Goal: Task Accomplishment & Management: Complete application form

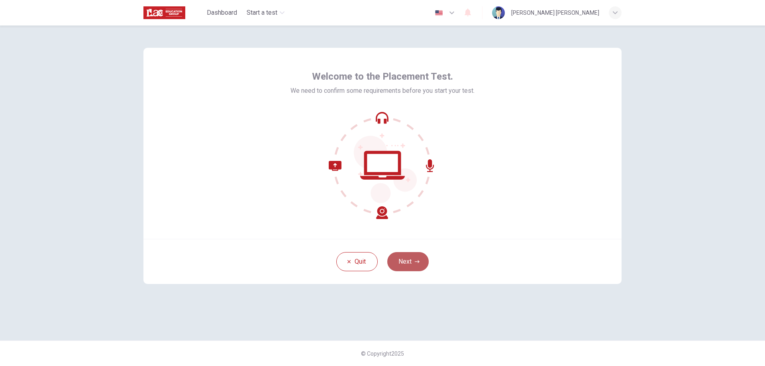
click at [411, 263] on button "Next" at bounding box center [407, 261] width 41 height 19
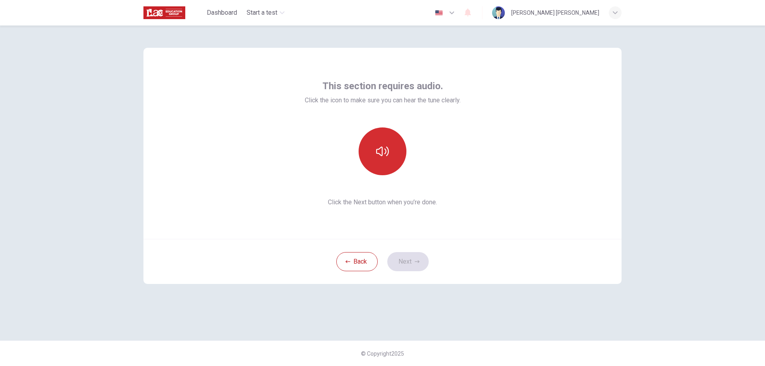
click at [383, 163] on button "button" at bounding box center [383, 152] width 48 height 48
click at [413, 261] on button "Next" at bounding box center [407, 261] width 41 height 19
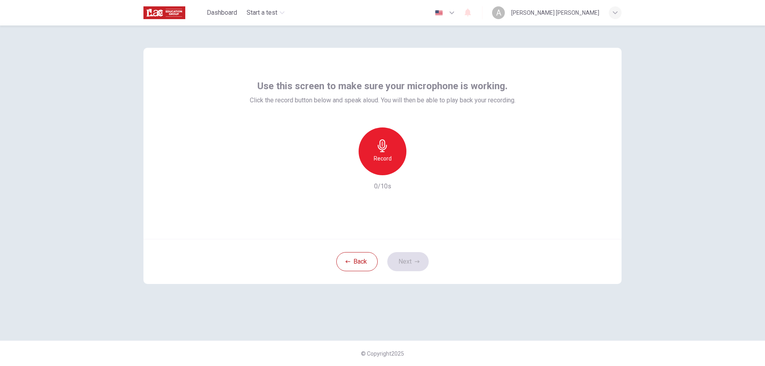
click at [380, 150] on icon "button" at bounding box center [382, 145] width 13 height 13
click at [392, 158] on div "Stop" at bounding box center [383, 152] width 48 height 48
click at [387, 156] on h6 "Record" at bounding box center [383, 159] width 18 height 10
click at [350, 169] on div "button" at bounding box center [345, 169] width 13 height 13
click at [388, 163] on div "Record" at bounding box center [383, 152] width 48 height 48
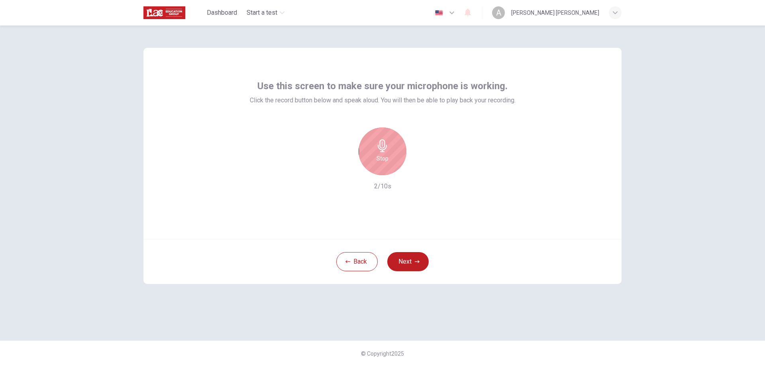
click at [384, 157] on h6 "Stop" at bounding box center [383, 159] width 12 height 10
click at [384, 157] on h6 "Record" at bounding box center [383, 159] width 18 height 10
click at [384, 157] on h6 "Stop" at bounding box center [383, 159] width 12 height 10
click at [342, 171] on div "button" at bounding box center [345, 169] width 13 height 13
click at [380, 161] on h6 "Record" at bounding box center [383, 159] width 18 height 10
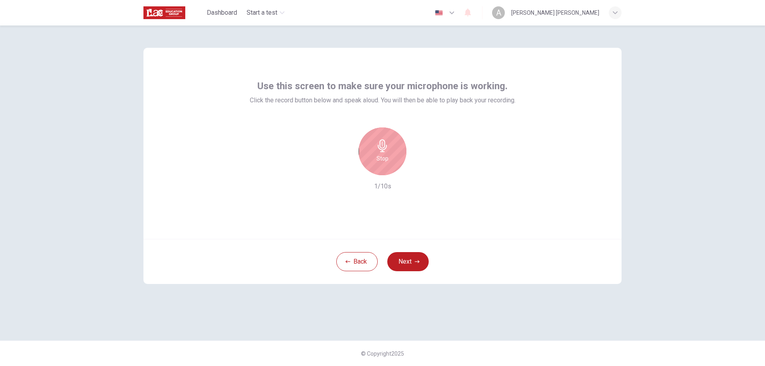
click at [383, 156] on h6 "Stop" at bounding box center [383, 159] width 12 height 10
click at [422, 167] on icon "button" at bounding box center [419, 169] width 8 height 8
click at [347, 171] on icon "button" at bounding box center [345, 168] width 7 height 7
click at [404, 259] on button "Next" at bounding box center [407, 261] width 41 height 19
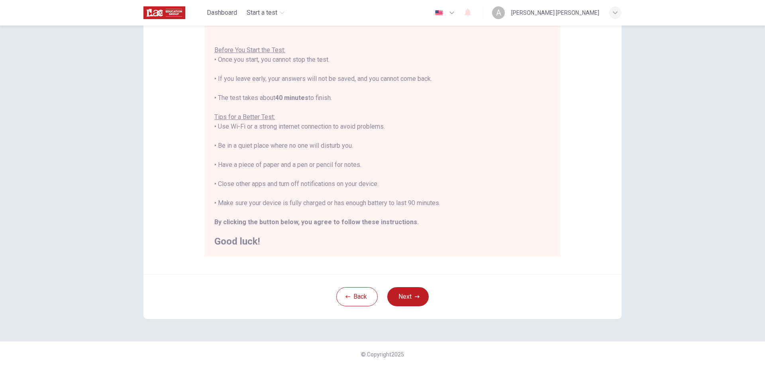
scroll to position [77, 0]
click at [399, 296] on button "Next" at bounding box center [407, 295] width 41 height 19
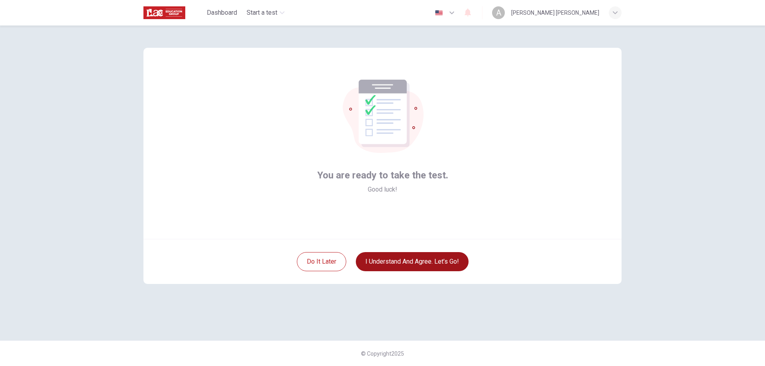
scroll to position [0, 0]
click at [389, 261] on button "I understand and agree. Let’s go!" at bounding box center [412, 261] width 113 height 19
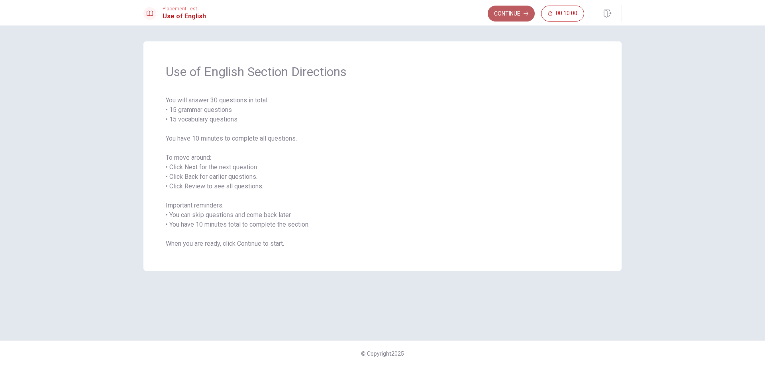
click at [514, 18] on button "Continue" at bounding box center [511, 14] width 47 height 16
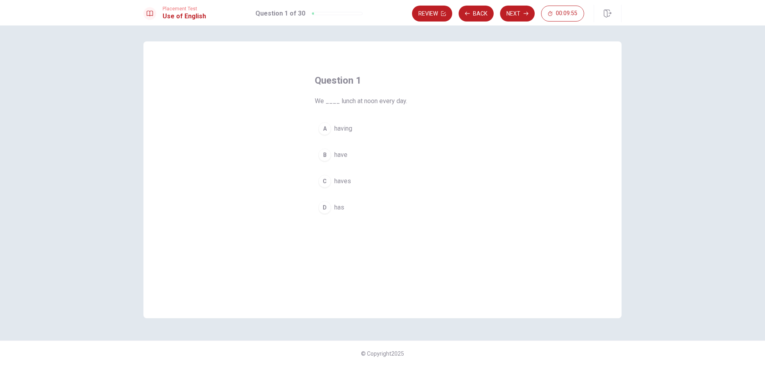
click at [326, 157] on div "B" at bounding box center [324, 155] width 13 height 13
click at [518, 15] on button "Next" at bounding box center [517, 14] width 35 height 16
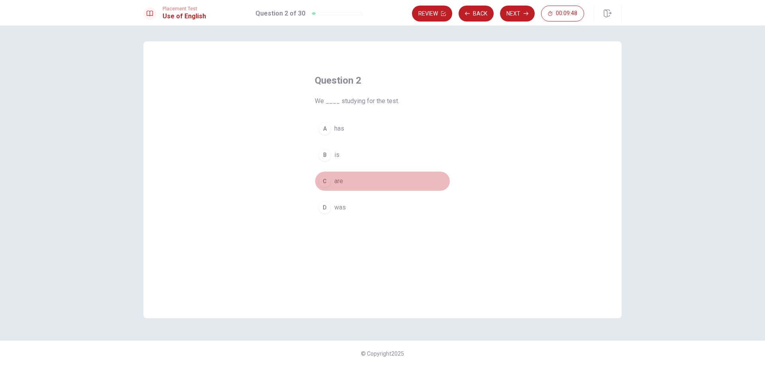
click at [325, 181] on div "C" at bounding box center [324, 181] width 13 height 13
click at [518, 14] on button "Next" at bounding box center [517, 14] width 35 height 16
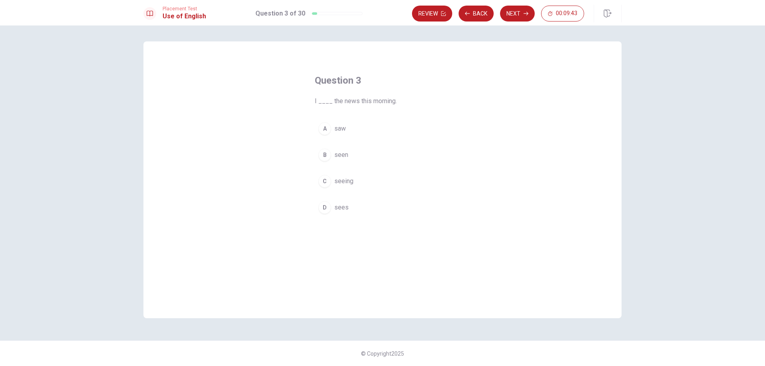
click at [332, 131] on button "A saw" at bounding box center [382, 129] width 135 height 20
click at [522, 15] on button "Next" at bounding box center [517, 14] width 35 height 16
click at [345, 179] on span "has lived" at bounding box center [346, 182] width 25 height 10
click at [520, 14] on button "Next" at bounding box center [517, 14] width 35 height 16
click at [345, 129] on span "prepare" at bounding box center [345, 129] width 22 height 10
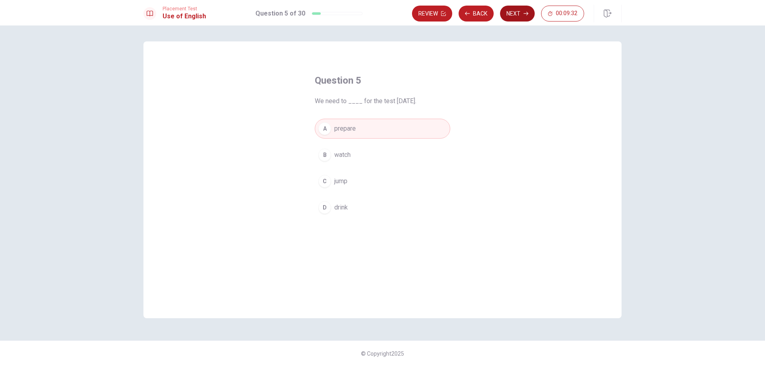
click at [518, 14] on button "Next" at bounding box center [517, 14] width 35 height 16
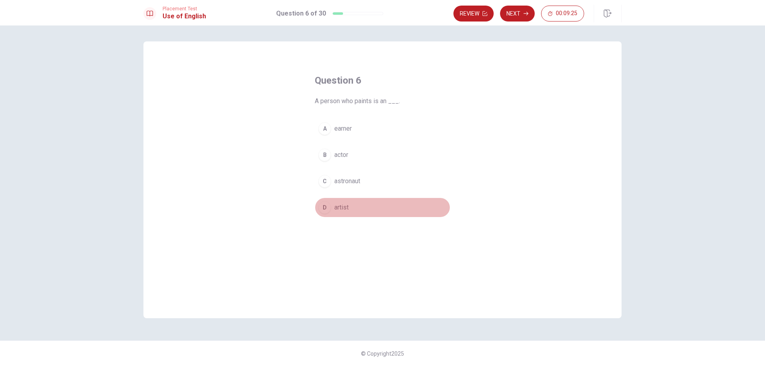
click at [329, 208] on div "D" at bounding box center [324, 207] width 13 height 13
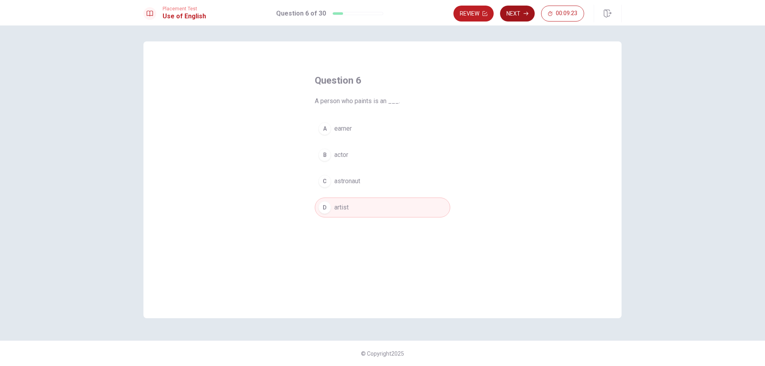
click at [524, 17] on button "Next" at bounding box center [517, 14] width 35 height 16
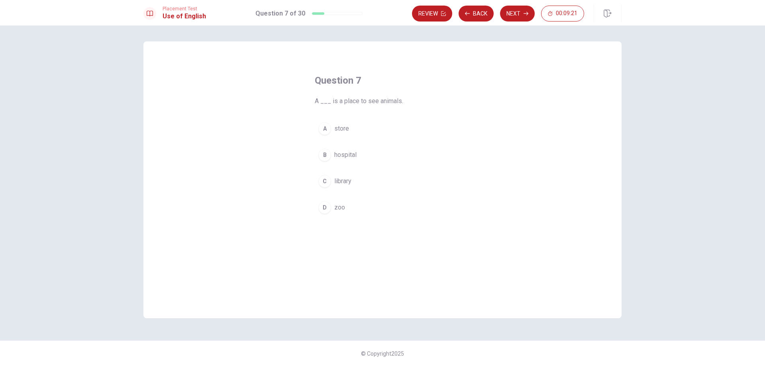
click at [322, 209] on div "D" at bounding box center [324, 207] width 13 height 13
click at [523, 10] on button "Next" at bounding box center [517, 14] width 35 height 16
click at [331, 207] on div "D" at bounding box center [324, 207] width 13 height 13
click at [519, 13] on button "Next" at bounding box center [517, 14] width 35 height 16
click at [328, 130] on div "A" at bounding box center [324, 128] width 13 height 13
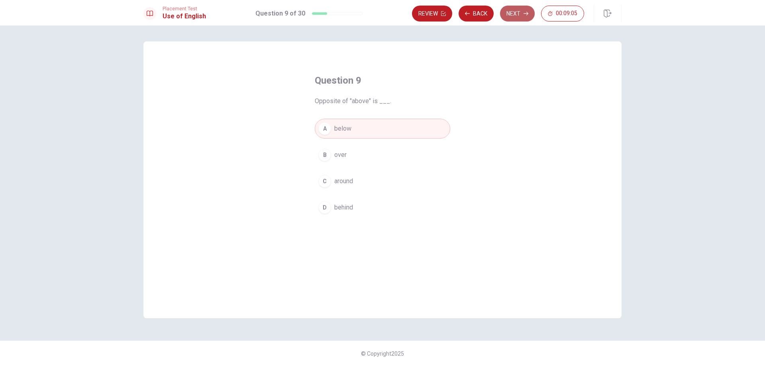
click at [520, 10] on button "Next" at bounding box center [517, 14] width 35 height 16
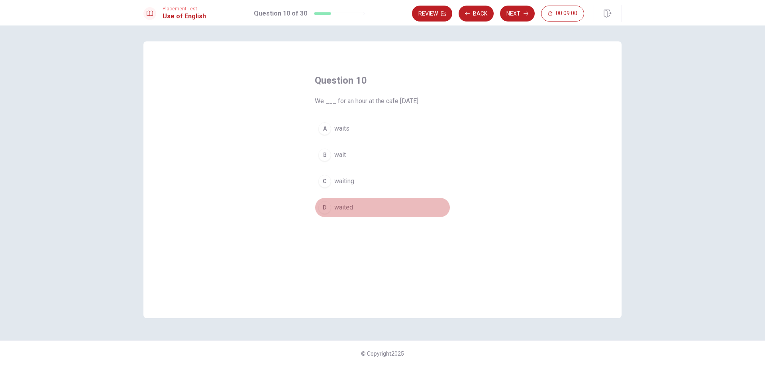
click at [329, 206] on div "D" at bounding box center [324, 207] width 13 height 13
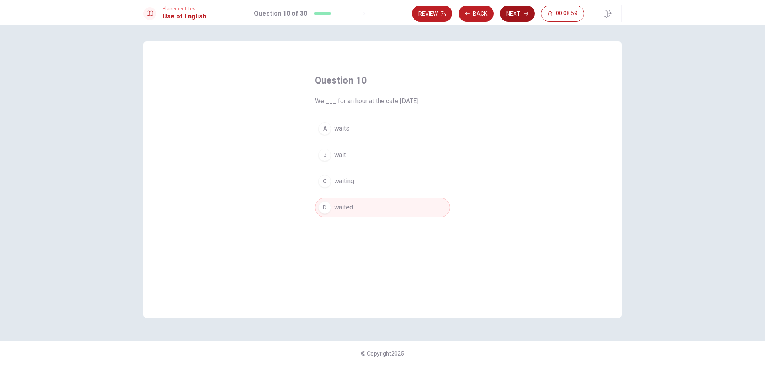
click at [516, 12] on button "Next" at bounding box center [517, 14] width 35 height 16
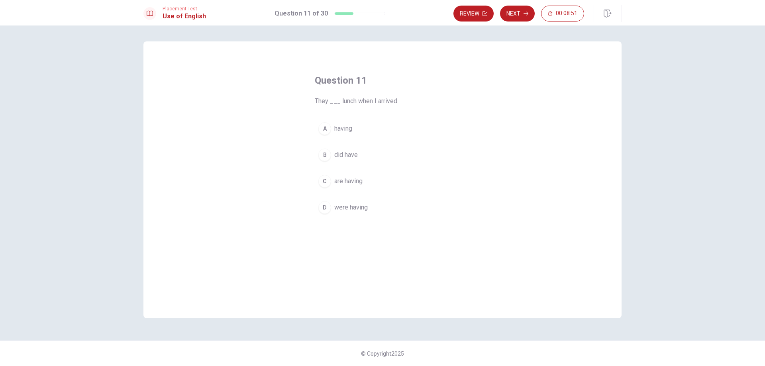
click at [331, 207] on div "D" at bounding box center [324, 207] width 13 height 13
click at [520, 12] on button "Next" at bounding box center [517, 14] width 35 height 16
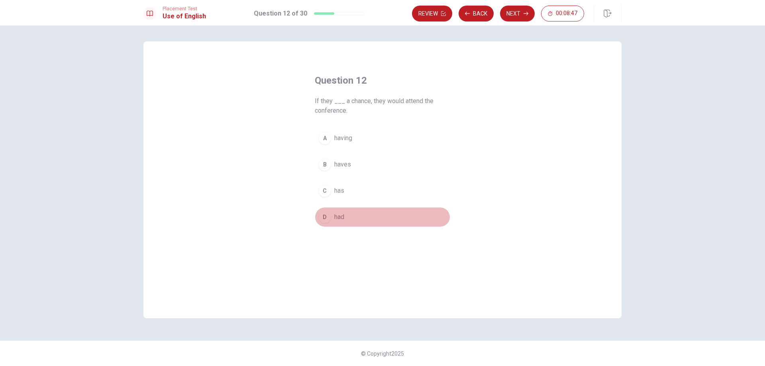
click at [321, 209] on button "D had" at bounding box center [382, 217] width 135 height 20
click at [513, 12] on button "Next" at bounding box center [517, 14] width 35 height 16
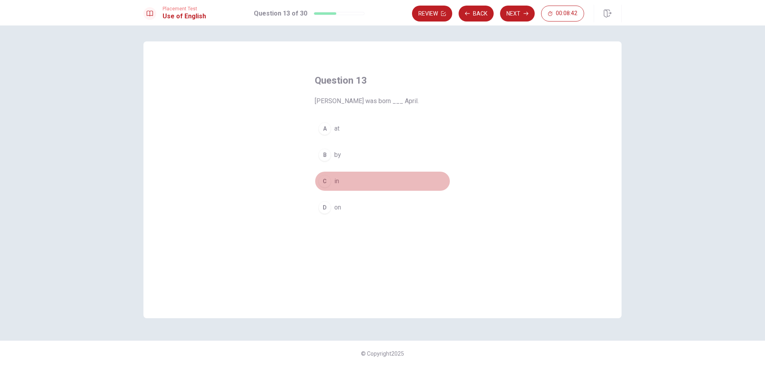
click at [330, 184] on div "C" at bounding box center [324, 181] width 13 height 13
click at [517, 18] on button "Next" at bounding box center [517, 14] width 35 height 16
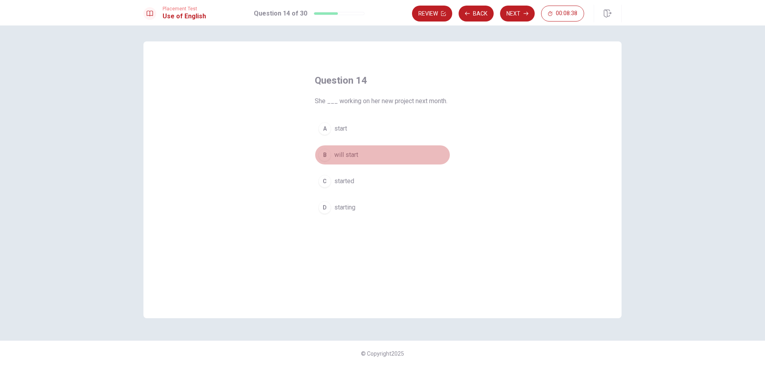
click at [339, 150] on span "will start" at bounding box center [346, 155] width 24 height 10
click at [516, 16] on button "Next" at bounding box center [517, 14] width 35 height 16
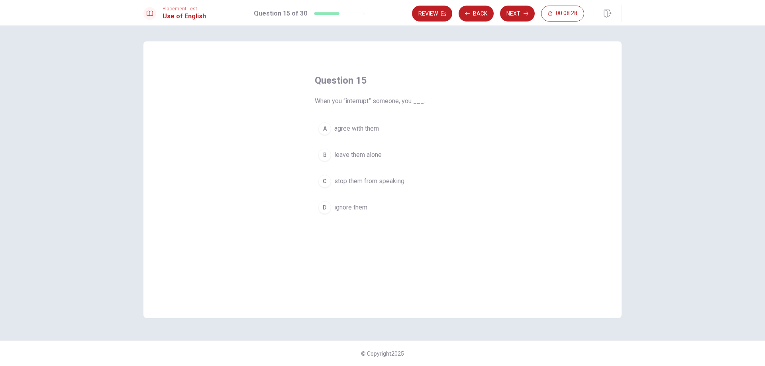
click at [345, 179] on span "stop them from speaking" at bounding box center [369, 182] width 70 height 10
click at [523, 11] on button "Next" at bounding box center [517, 14] width 35 height 16
click at [334, 154] on span "baked" at bounding box center [342, 155] width 17 height 10
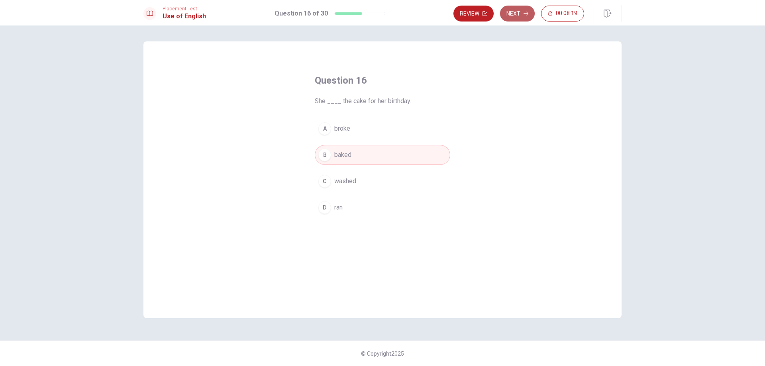
click at [520, 12] on button "Next" at bounding box center [517, 14] width 35 height 16
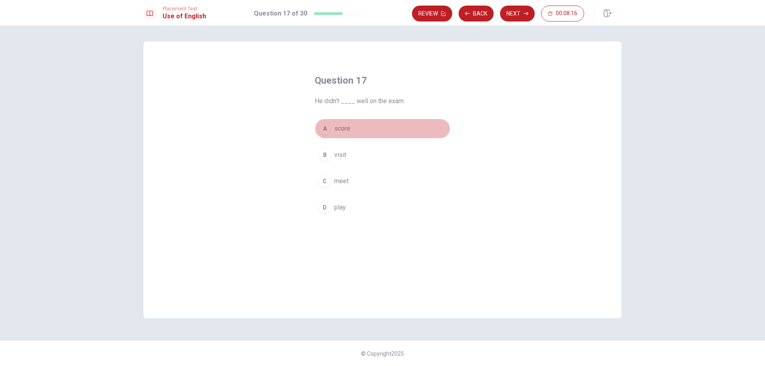
click at [342, 128] on span "score" at bounding box center [342, 129] width 16 height 10
click at [510, 14] on button "Next" at bounding box center [517, 14] width 35 height 16
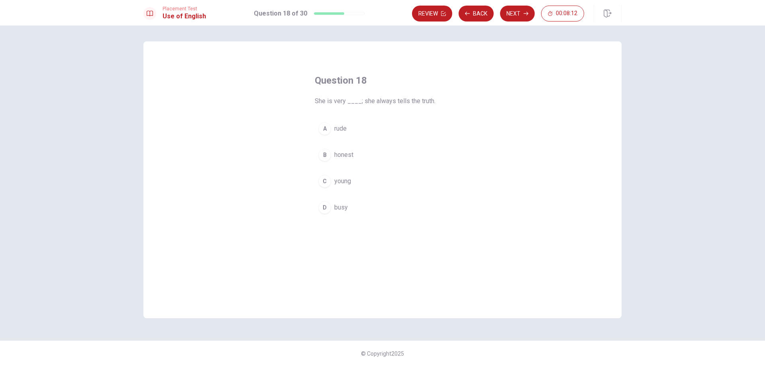
click at [352, 155] on span "honest" at bounding box center [343, 155] width 19 height 10
click at [521, 15] on button "Next" at bounding box center [517, 14] width 35 height 16
click at [369, 209] on span "to examine or verify something" at bounding box center [377, 208] width 86 height 10
click at [518, 11] on button "Next" at bounding box center [517, 14] width 35 height 16
click at [337, 155] on span "Have" at bounding box center [341, 155] width 14 height 10
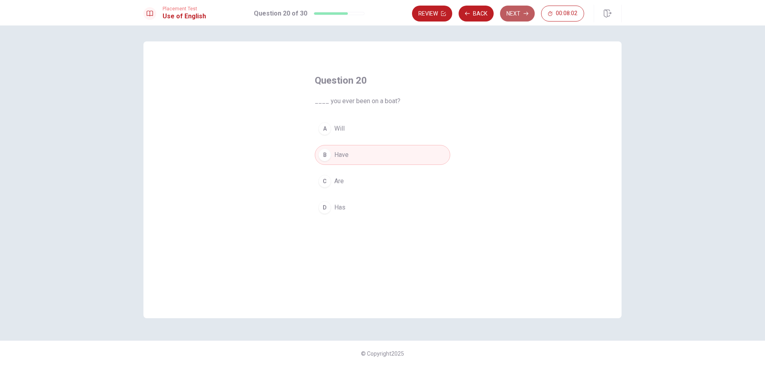
click at [507, 16] on button "Next" at bounding box center [517, 14] width 35 height 16
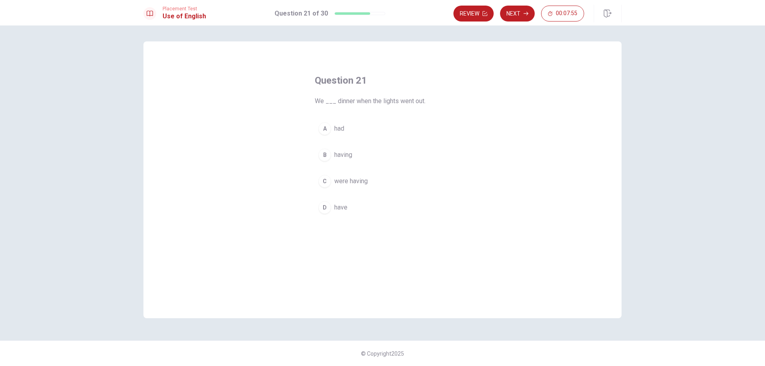
click at [338, 134] on button "A had" at bounding box center [382, 129] width 135 height 20
click at [338, 186] on button "C were having" at bounding box center [382, 181] width 135 height 20
click at [512, 15] on button "Next" at bounding box center [517, 14] width 35 height 16
click at [328, 133] on div "A" at bounding box center [324, 128] width 13 height 13
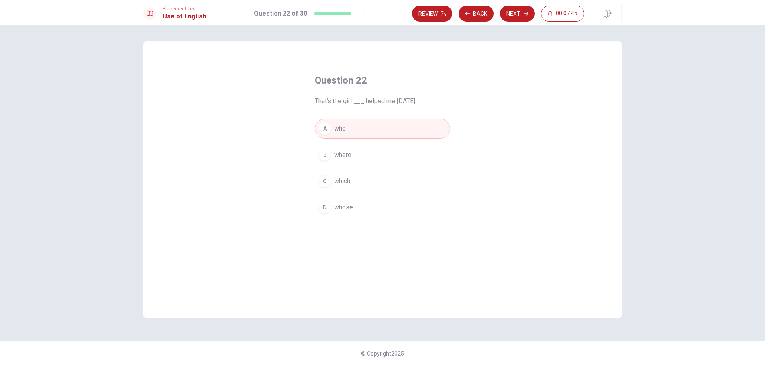
click at [328, 184] on div "C" at bounding box center [324, 181] width 13 height 13
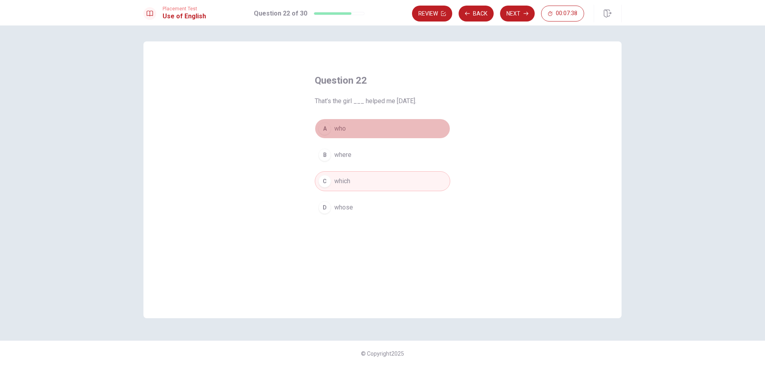
click at [333, 127] on button "A who" at bounding box center [382, 129] width 135 height 20
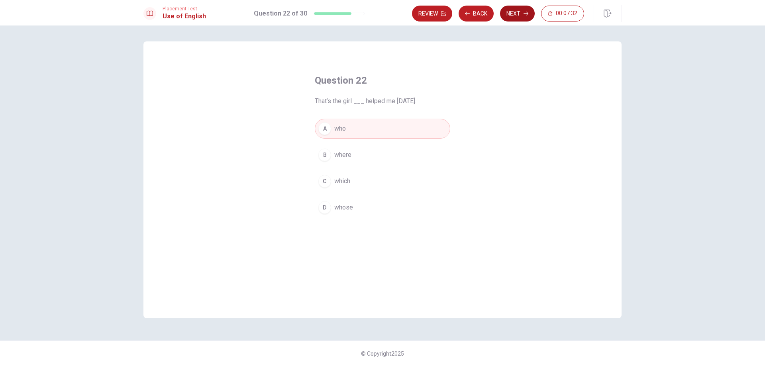
click at [514, 10] on button "Next" at bounding box center [517, 14] width 35 height 16
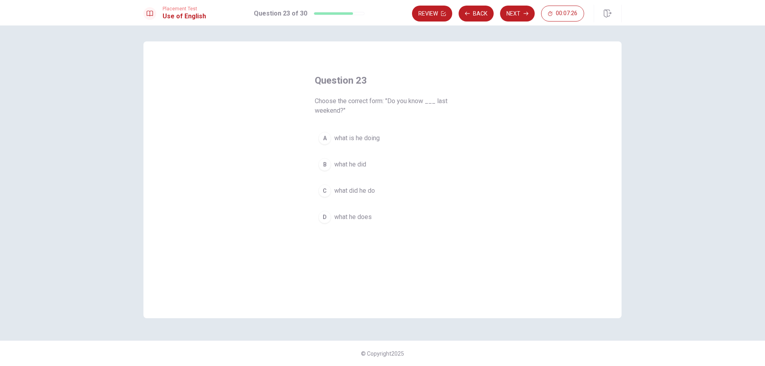
click at [347, 190] on span "what did he do" at bounding box center [354, 191] width 41 height 10
click at [517, 14] on button "Next" at bounding box center [517, 14] width 35 height 16
click at [338, 130] on span "are traveling" at bounding box center [351, 129] width 34 height 10
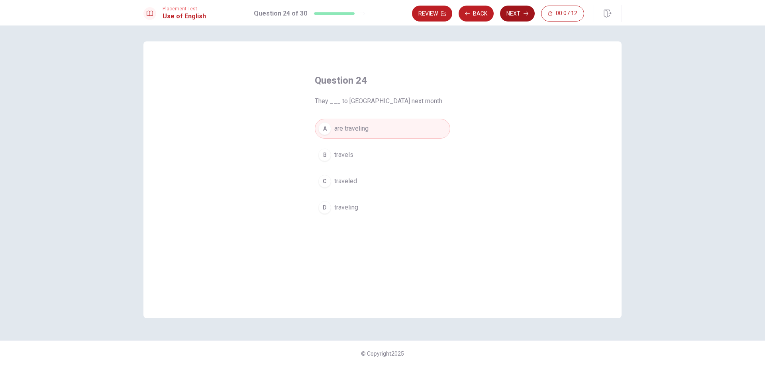
click at [516, 16] on button "Next" at bounding box center [517, 14] width 35 height 16
click at [323, 212] on div "D" at bounding box center [324, 207] width 13 height 13
click at [520, 16] on button "Next" at bounding box center [517, 14] width 35 height 16
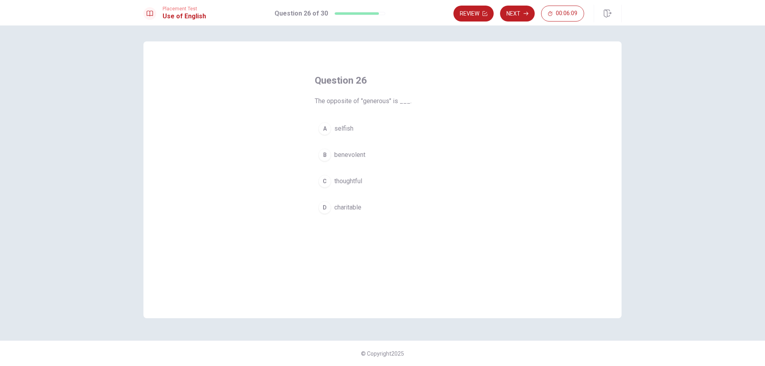
click at [332, 129] on button "A selfish" at bounding box center [382, 129] width 135 height 20
click at [515, 6] on button "Next" at bounding box center [517, 14] width 35 height 16
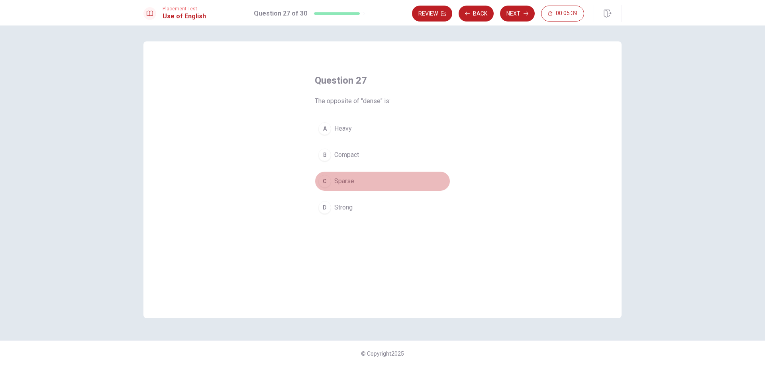
click at [328, 181] on div "C" at bounding box center [324, 181] width 13 height 13
click at [518, 10] on button "Next" at bounding box center [517, 14] width 35 height 16
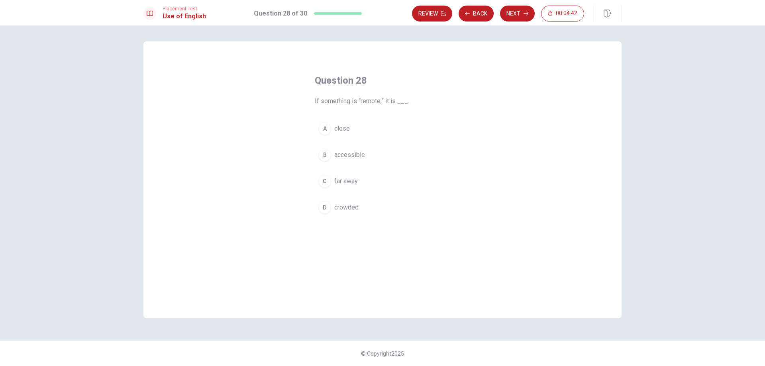
click at [336, 134] on button "A close" at bounding box center [382, 129] width 135 height 20
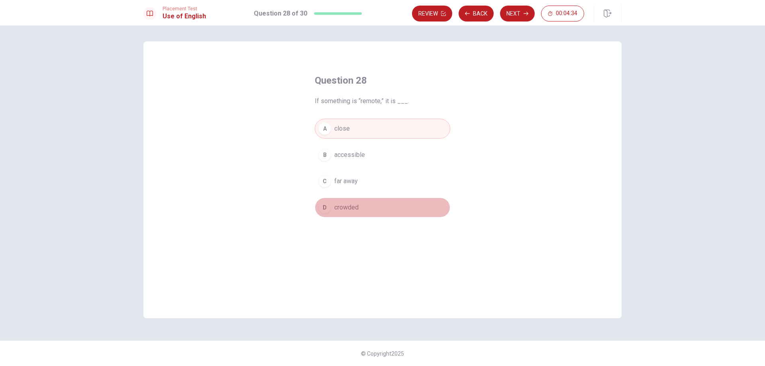
click at [358, 212] on span "crowded" at bounding box center [346, 208] width 24 height 10
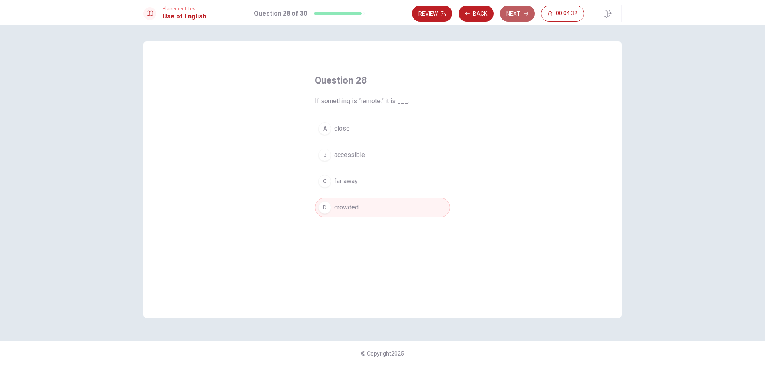
click at [521, 17] on button "Next" at bounding box center [517, 14] width 35 height 16
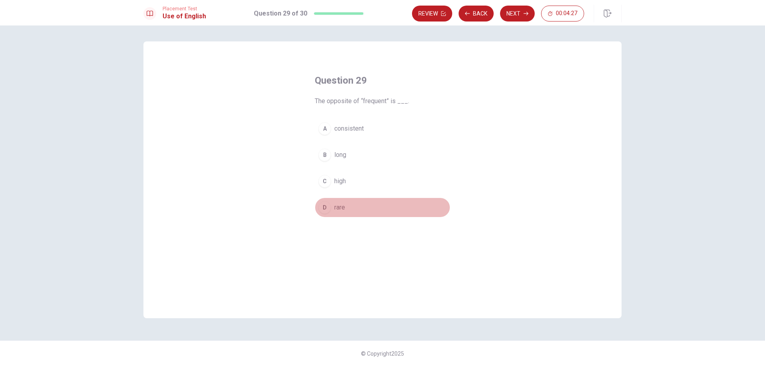
click at [327, 210] on div "D" at bounding box center [324, 207] width 13 height 13
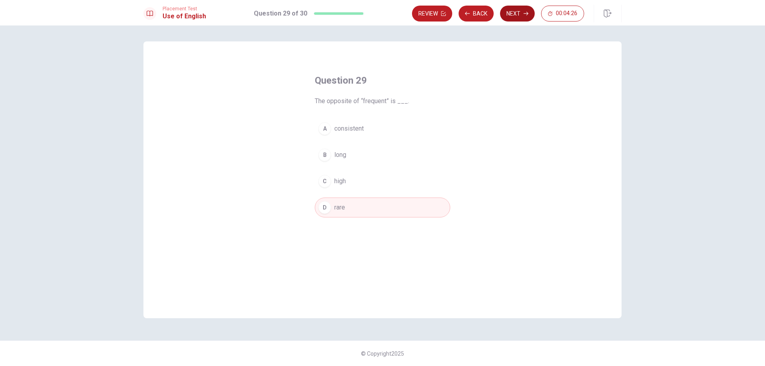
click at [515, 16] on button "Next" at bounding box center [517, 14] width 35 height 16
click at [345, 208] on span "had known" at bounding box center [348, 208] width 29 height 10
click at [510, 14] on button "Next" at bounding box center [517, 14] width 35 height 16
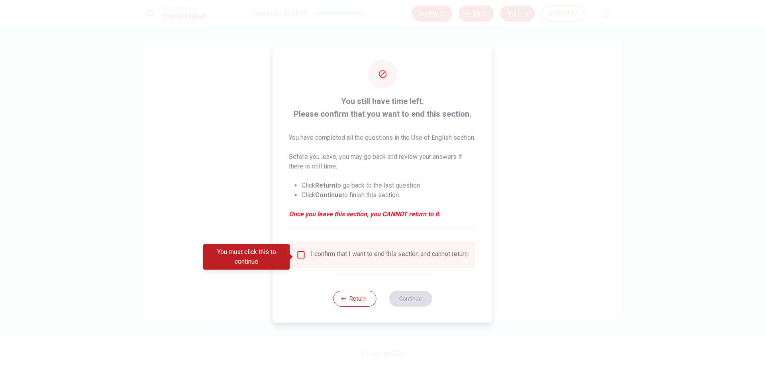
click at [297, 257] on input "You must click this to continue" at bounding box center [301, 255] width 10 height 10
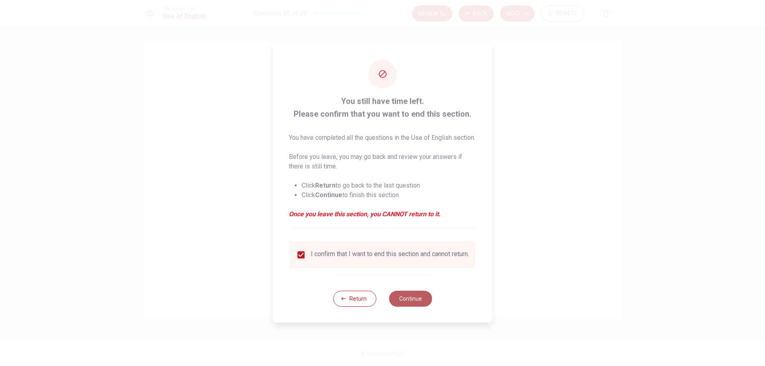
click at [412, 304] on button "Continue" at bounding box center [410, 299] width 43 height 16
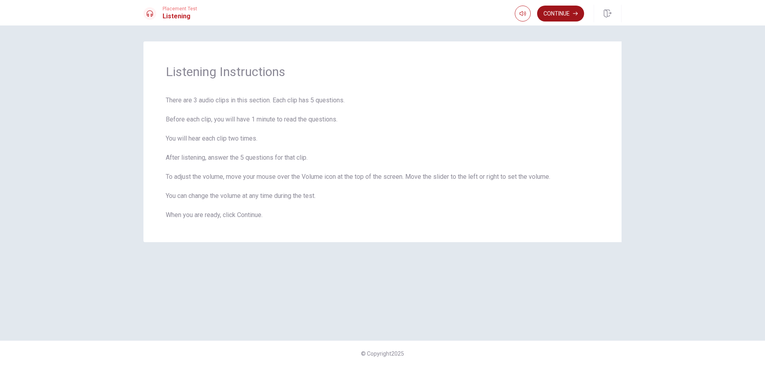
click at [553, 11] on button "Continue" at bounding box center [560, 14] width 47 height 16
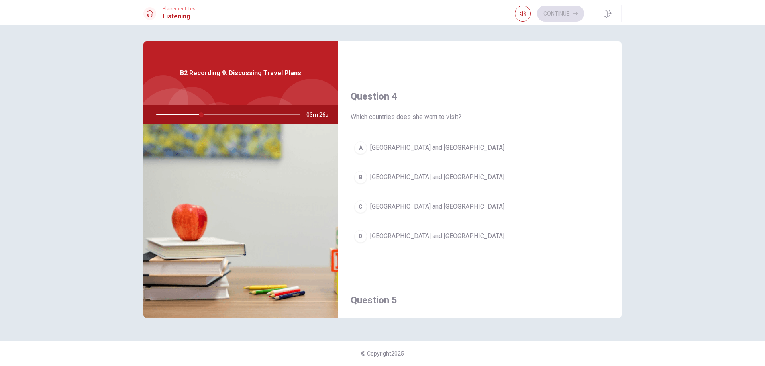
scroll to position [598, 0]
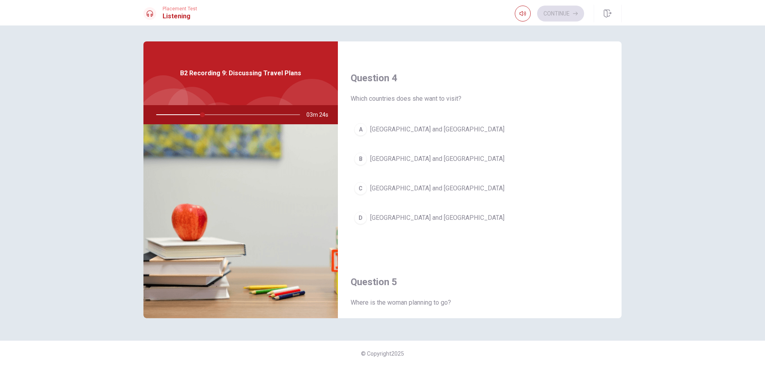
click at [395, 222] on span "[GEOGRAPHIC_DATA] and [GEOGRAPHIC_DATA]" at bounding box center [437, 218] width 134 height 10
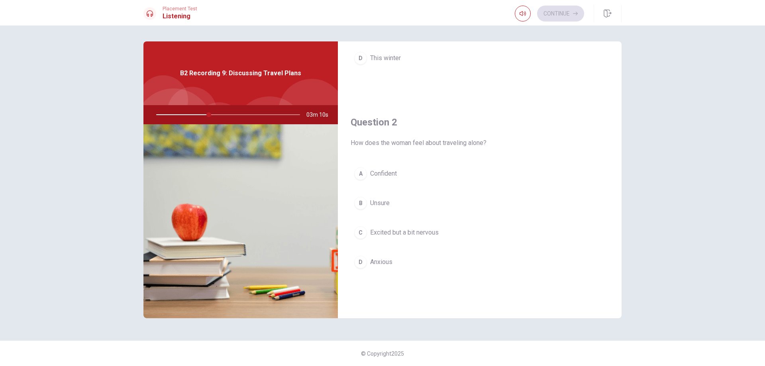
click at [377, 235] on span "Excited but a bit nervous" at bounding box center [404, 233] width 69 height 10
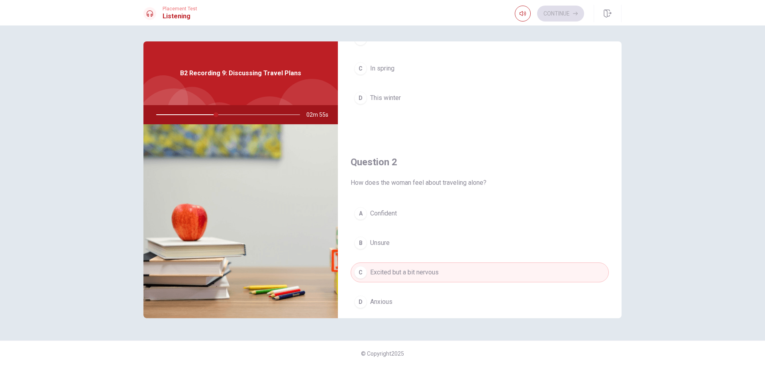
scroll to position [0, 0]
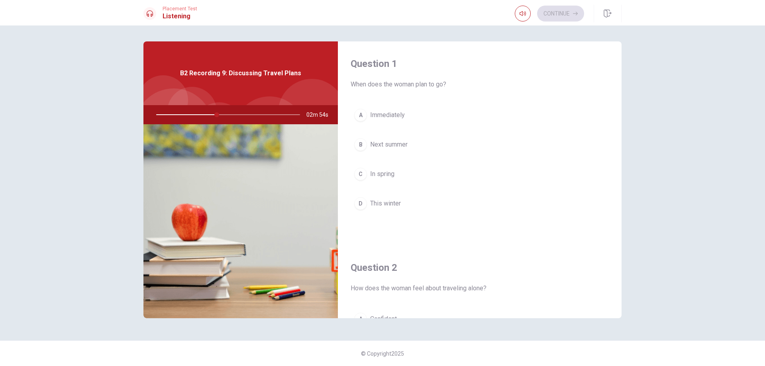
click at [387, 175] on span "In spring" at bounding box center [382, 174] width 24 height 10
click at [406, 137] on button "B Next summer" at bounding box center [480, 145] width 258 height 20
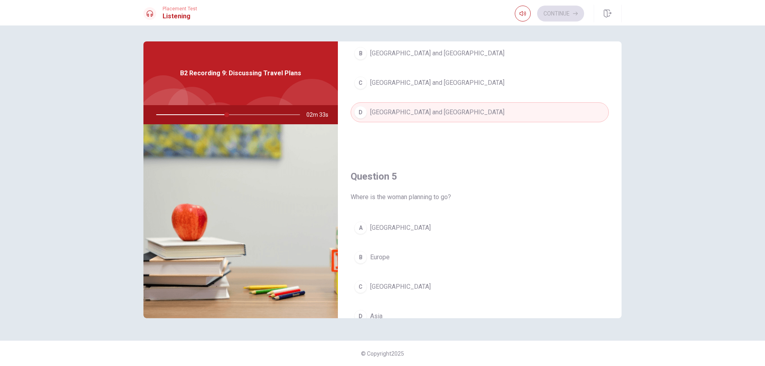
scroll to position [743, 0]
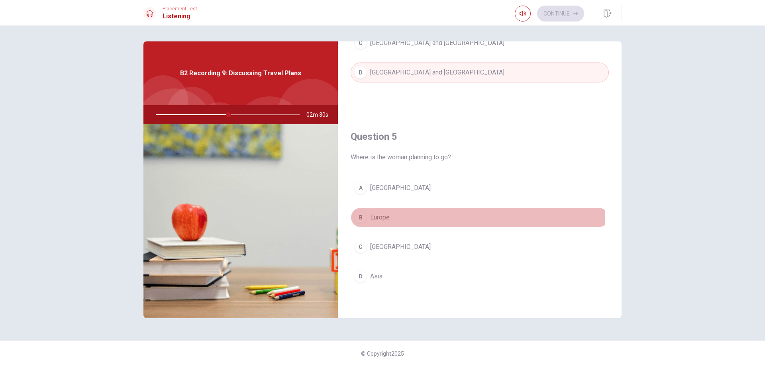
click at [376, 216] on span "Europe" at bounding box center [380, 218] width 20 height 10
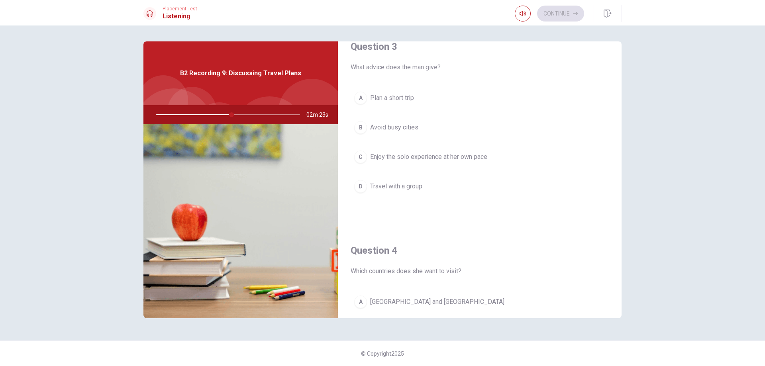
scroll to position [424, 0]
click at [410, 156] on span "Enjoy the solo experience at her own pace" at bounding box center [428, 158] width 117 height 10
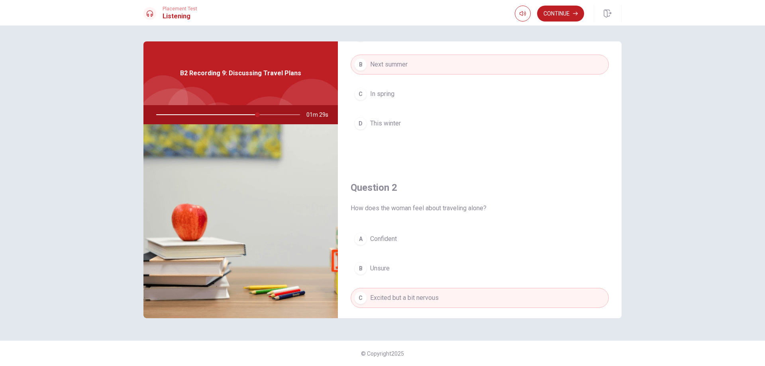
scroll to position [0, 0]
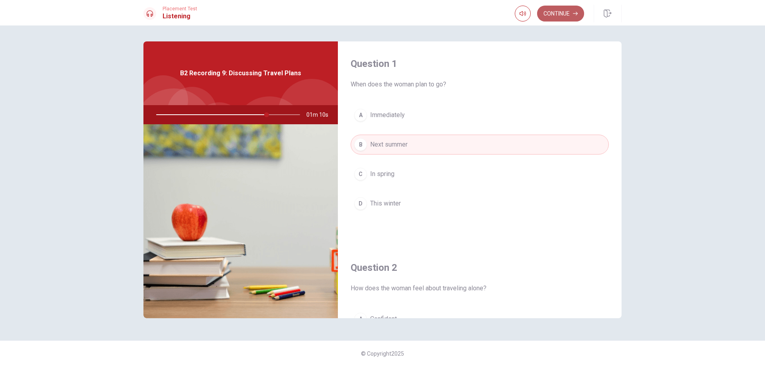
click at [562, 11] on button "Continue" at bounding box center [560, 14] width 47 height 16
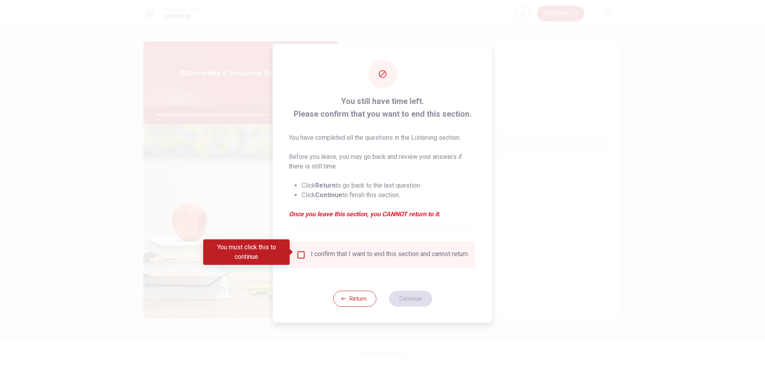
click at [297, 250] on input "You must click this to continue" at bounding box center [301, 255] width 10 height 10
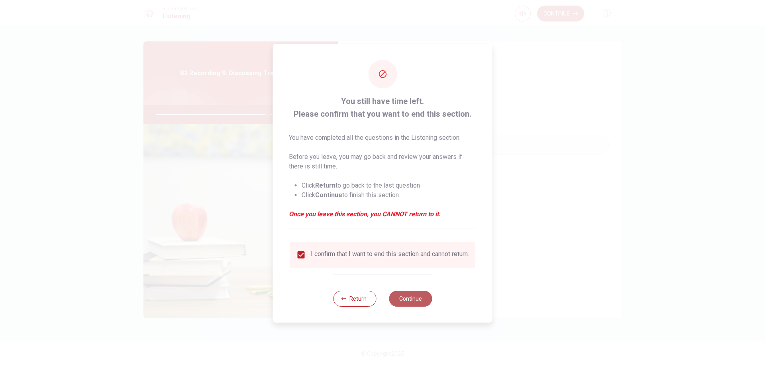
click at [411, 298] on button "Continue" at bounding box center [410, 299] width 43 height 16
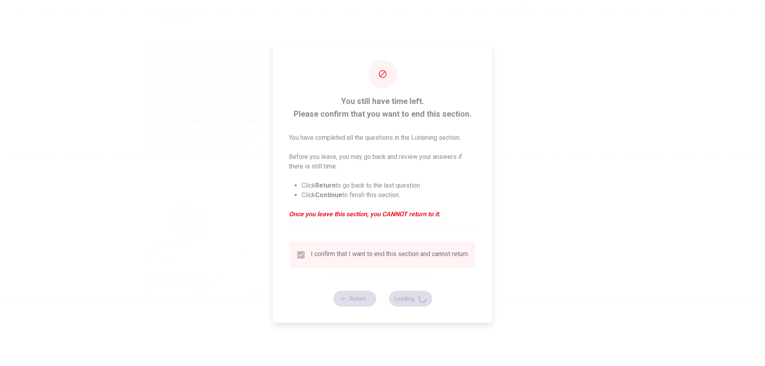
type input "79"
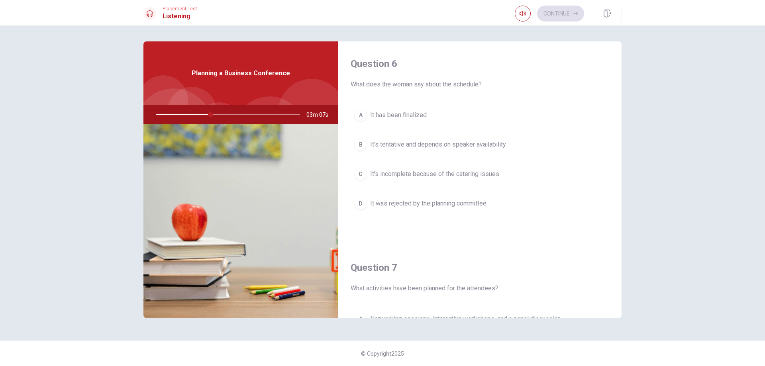
click at [434, 140] on span "It’s tentative and depends on speaker availability" at bounding box center [438, 145] width 136 height 10
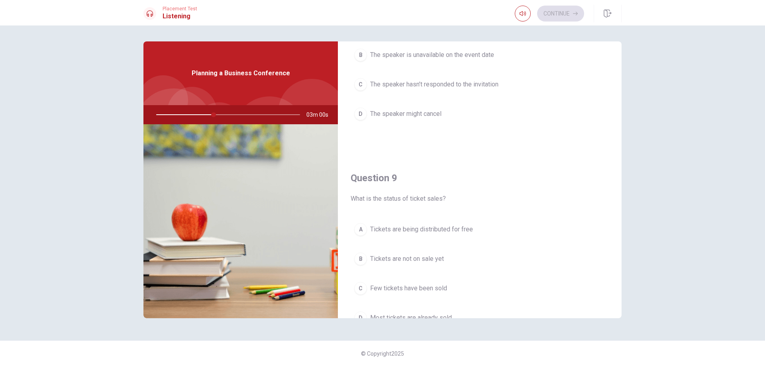
scroll to position [598, 0]
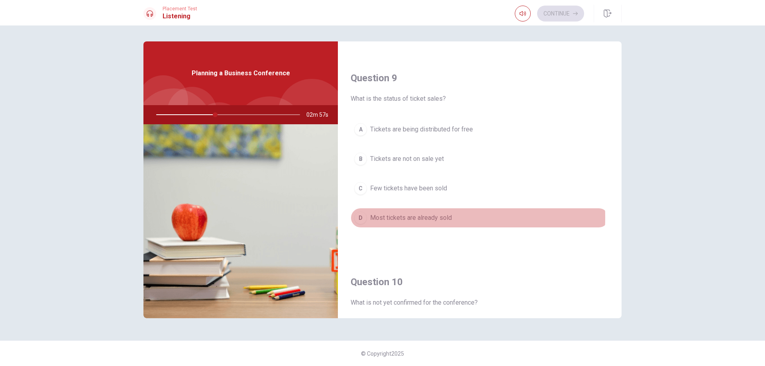
click at [426, 218] on span "Most tickets are already sold" at bounding box center [411, 218] width 82 height 10
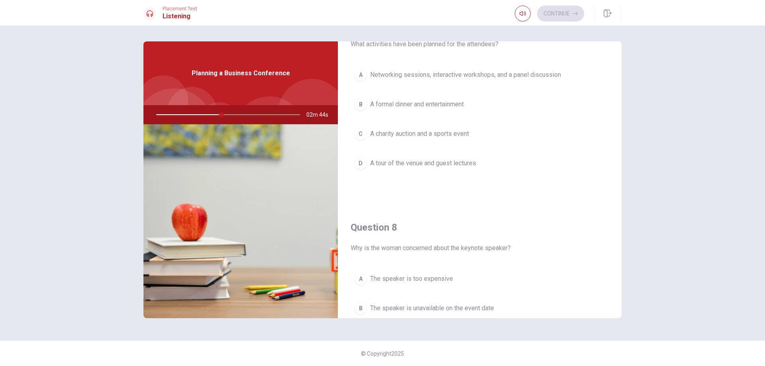
scroll to position [225, 0]
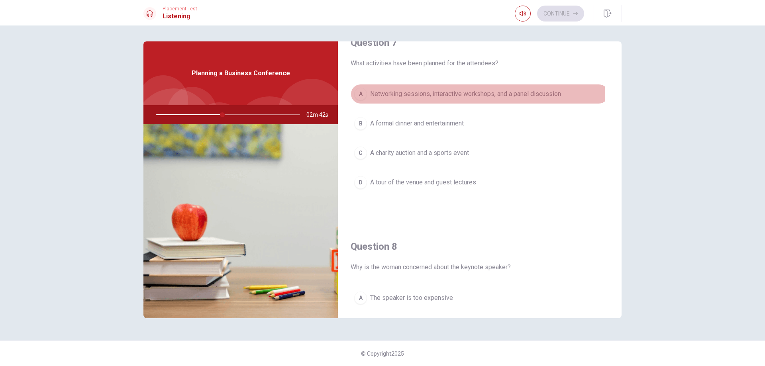
click at [428, 96] on span "Networking sessions, interactive workshops, and a panel discussion" at bounding box center [465, 94] width 191 height 10
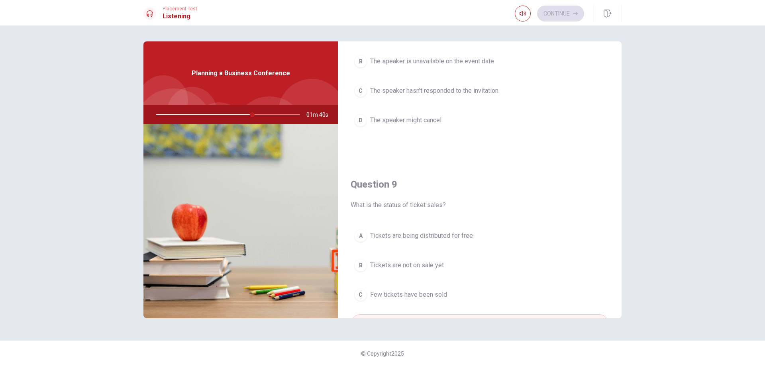
scroll to position [464, 0]
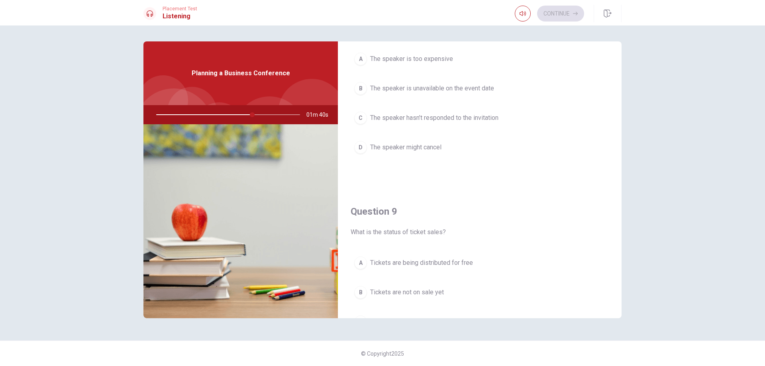
click at [422, 116] on span "The speaker hasn’t responded to the invitation" at bounding box center [434, 118] width 128 height 10
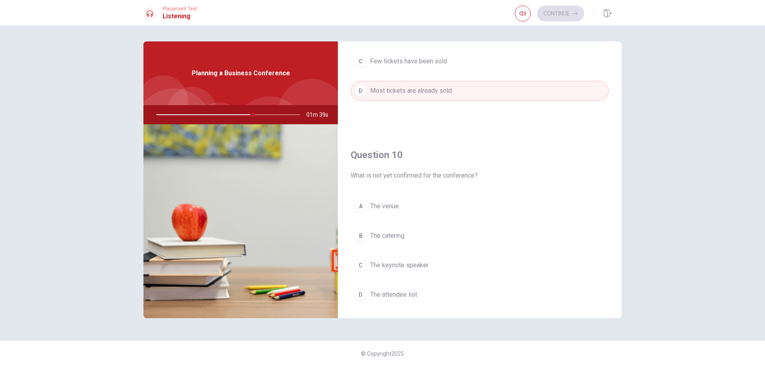
scroll to position [743, 0]
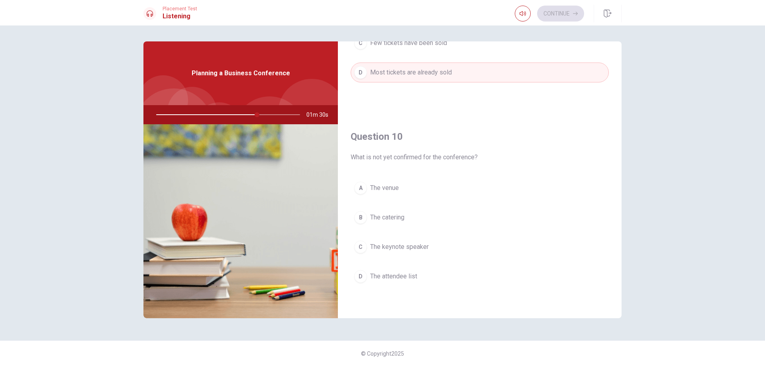
click at [376, 221] on span "The catering" at bounding box center [387, 218] width 34 height 10
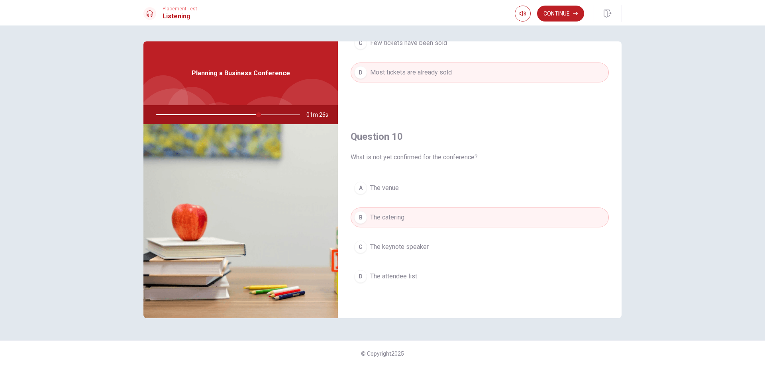
click at [391, 244] on span "The keynote speaker" at bounding box center [399, 247] width 59 height 10
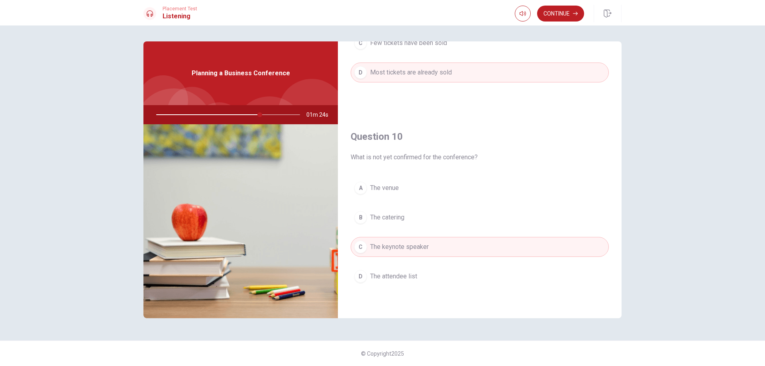
click at [249, 117] on div at bounding box center [227, 114] width 160 height 19
click at [252, 113] on div at bounding box center [227, 114] width 160 height 19
type input "0"
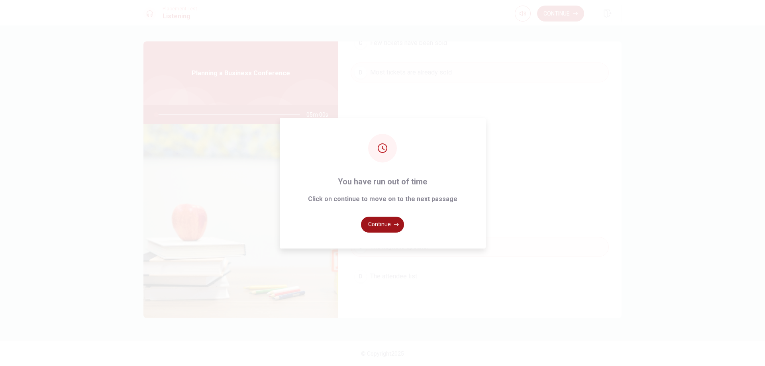
click at [386, 226] on button "Continue" at bounding box center [382, 225] width 43 height 16
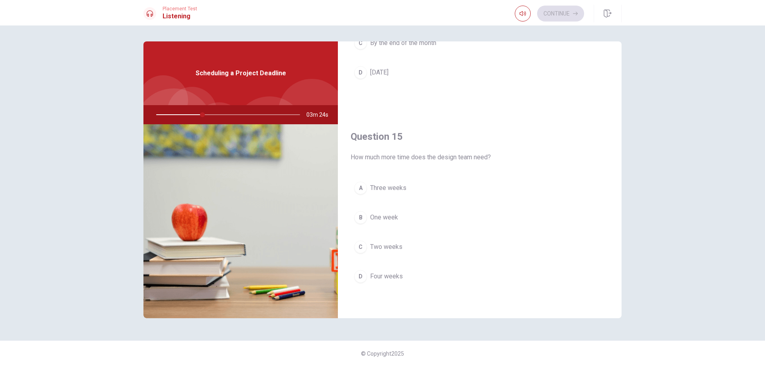
click at [387, 254] on button "C Two weeks" at bounding box center [480, 247] width 258 height 20
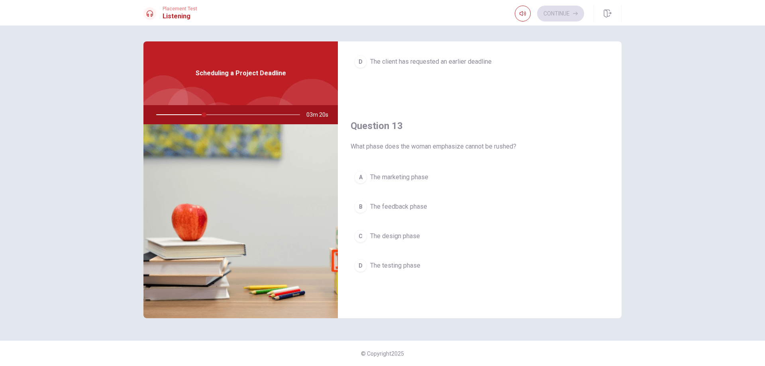
scroll to position [345, 0]
click at [402, 234] on span "The design phase" at bounding box center [395, 238] width 50 height 10
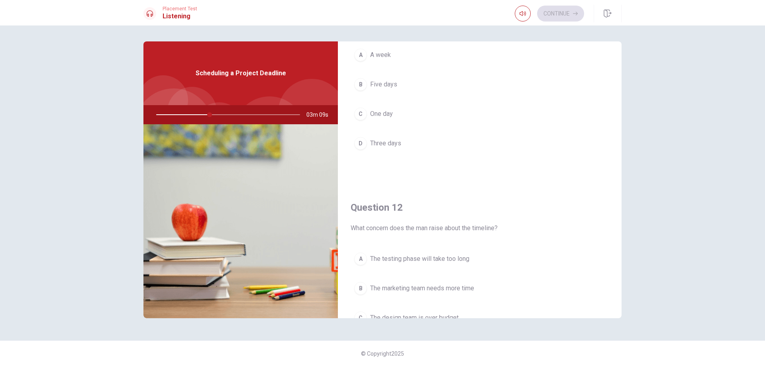
scroll to position [0, 0]
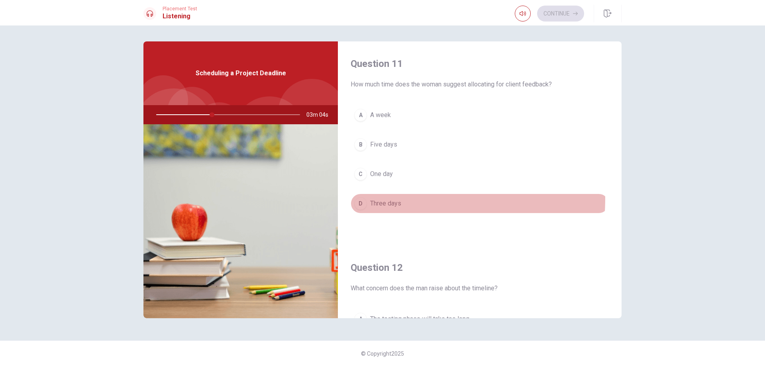
click at [375, 198] on button "D Three days" at bounding box center [480, 204] width 258 height 20
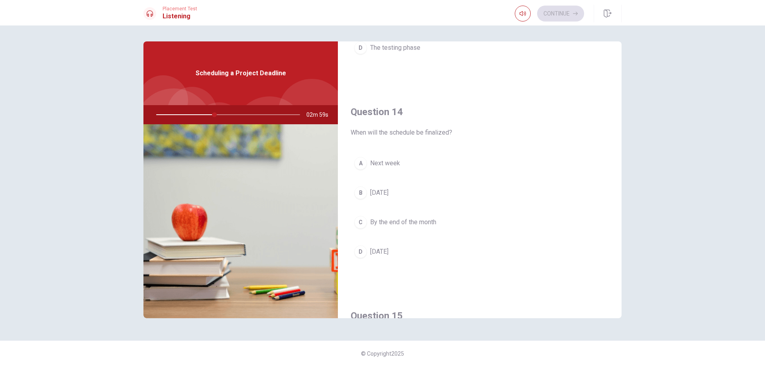
scroll to position [558, 0]
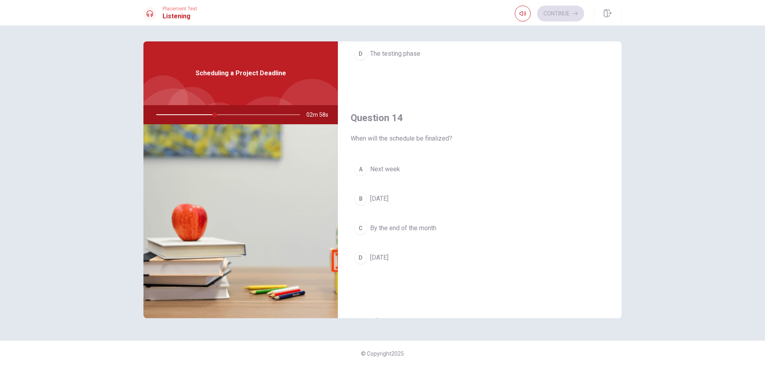
click at [383, 207] on button "B [DATE]" at bounding box center [480, 199] width 258 height 20
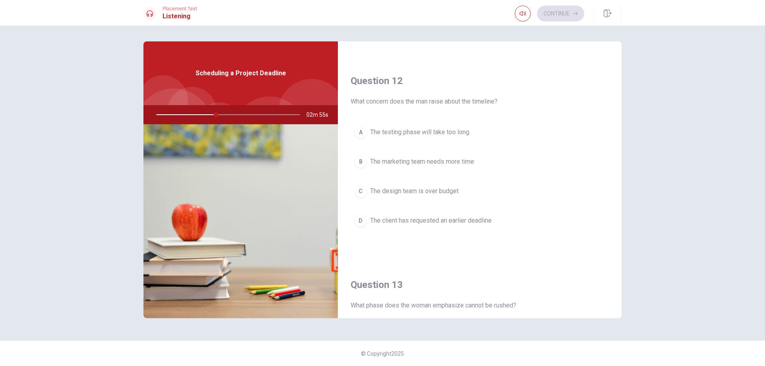
scroll to position [185, 0]
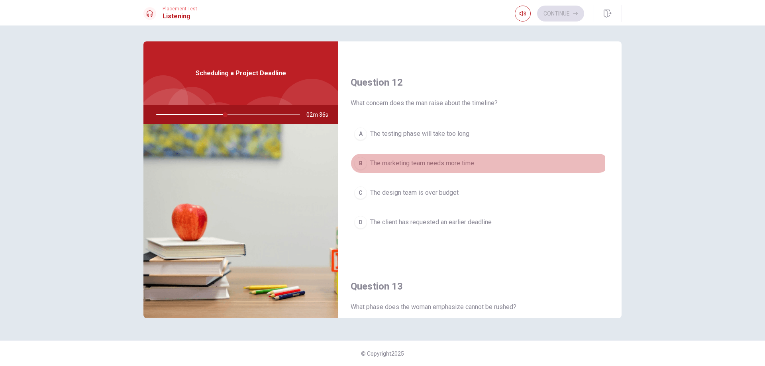
click at [425, 165] on span "The marketing team needs more time" at bounding box center [422, 164] width 104 height 10
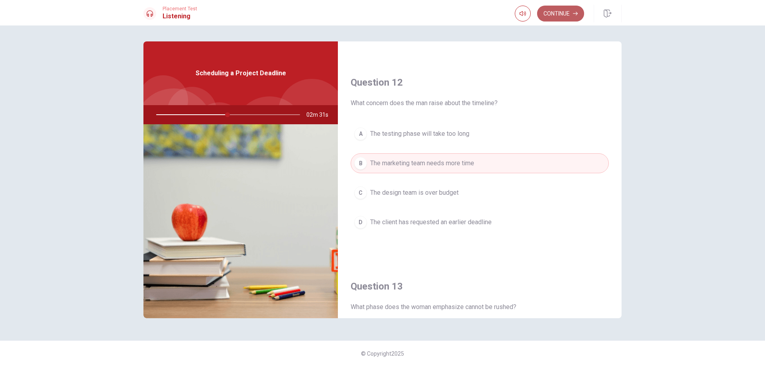
click at [568, 13] on button "Continue" at bounding box center [560, 14] width 47 height 16
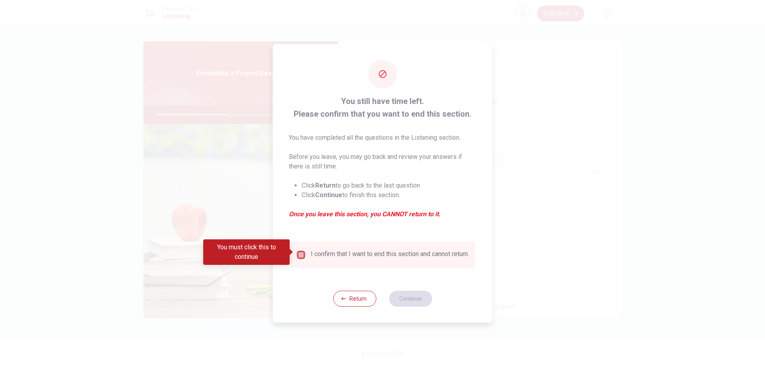
click at [301, 255] on input "You must click this to continue" at bounding box center [301, 255] width 10 height 10
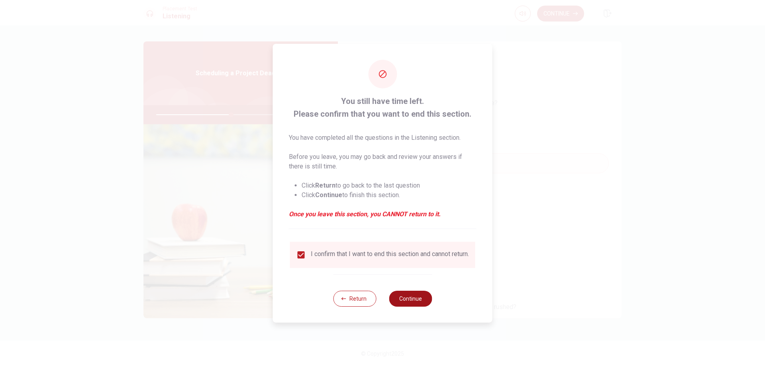
click at [414, 300] on button "Continue" at bounding box center [410, 299] width 43 height 16
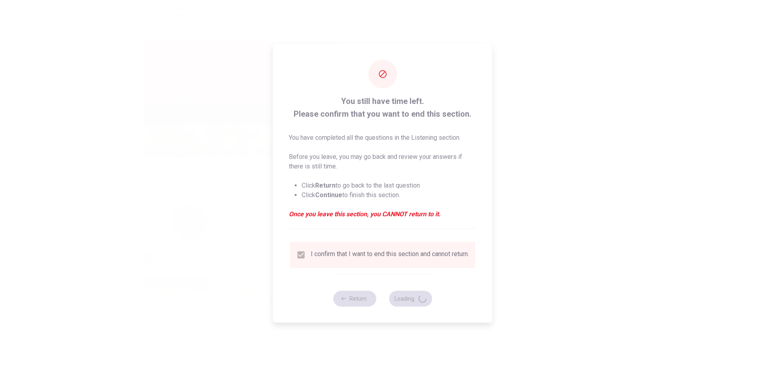
type input "53"
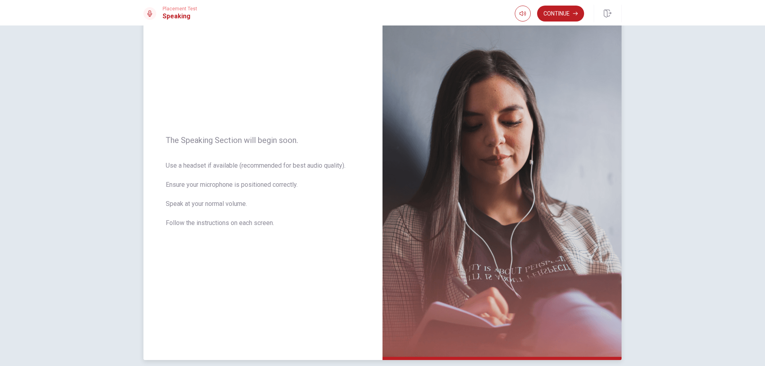
scroll to position [64, 0]
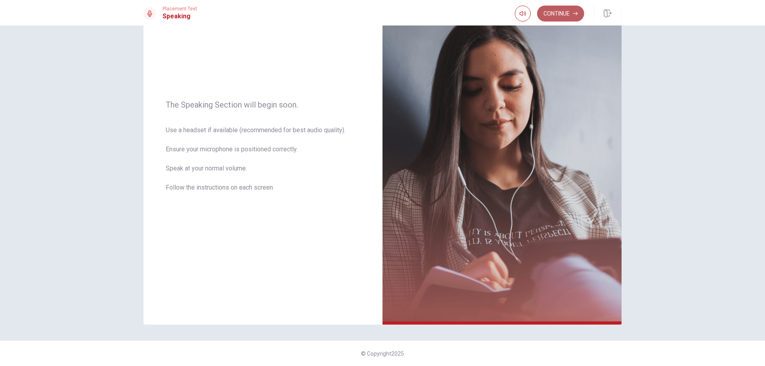
click at [562, 13] on button "Continue" at bounding box center [560, 14] width 47 height 16
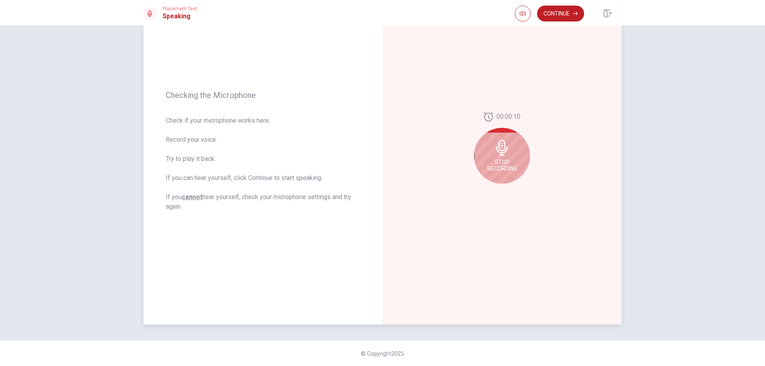
click at [509, 146] on div "Stop Recording" at bounding box center [502, 156] width 56 height 56
click at [509, 192] on icon "Play Audio" at bounding box center [511, 190] width 4 height 5
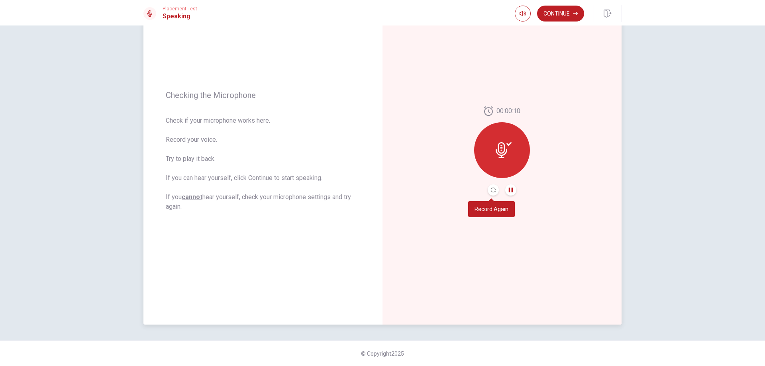
click at [488, 192] on button "Record Again" at bounding box center [493, 189] width 11 height 11
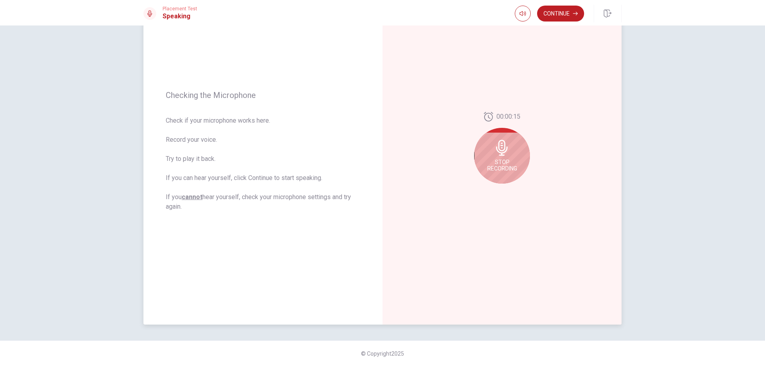
click at [499, 161] on span "Stop Recording" at bounding box center [502, 165] width 30 height 13
click at [503, 156] on icon at bounding box center [504, 150] width 16 height 16
click at [492, 192] on icon "Record Again" at bounding box center [493, 190] width 5 height 5
click at [504, 149] on icon at bounding box center [502, 148] width 16 height 16
click at [509, 190] on icon "Play Audio" at bounding box center [511, 190] width 4 height 5
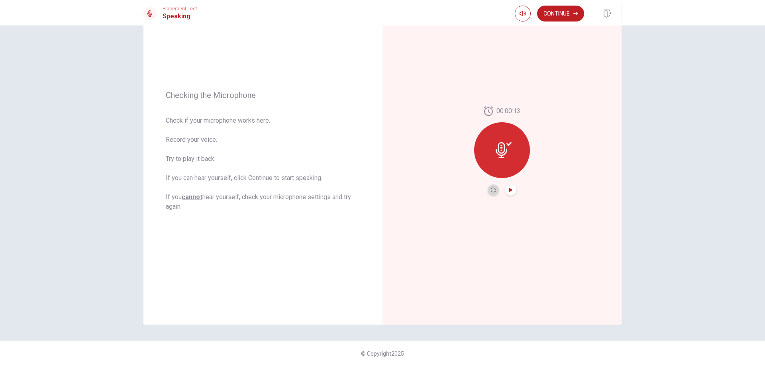
click at [491, 195] on button "Record Again" at bounding box center [493, 189] width 11 height 11
click at [501, 154] on icon at bounding box center [502, 148] width 16 height 16
drag, startPoint x: 512, startPoint y: 189, endPoint x: 506, endPoint y: 183, distance: 8.2
click at [511, 189] on button "Play Audio" at bounding box center [510, 189] width 11 height 11
click at [495, 192] on button "Record Again" at bounding box center [493, 189] width 11 height 11
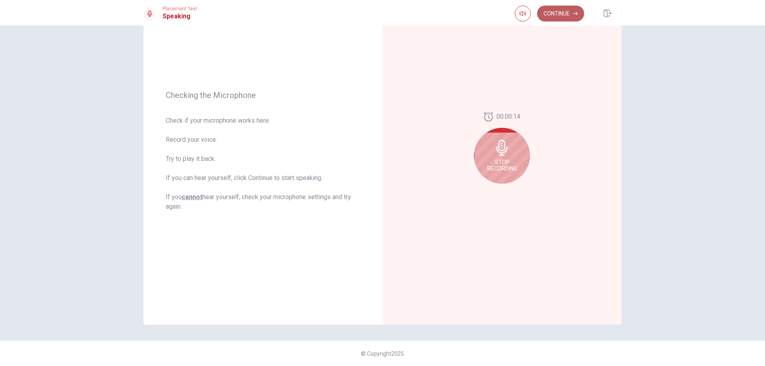
click at [561, 12] on button "Continue" at bounding box center [560, 14] width 47 height 16
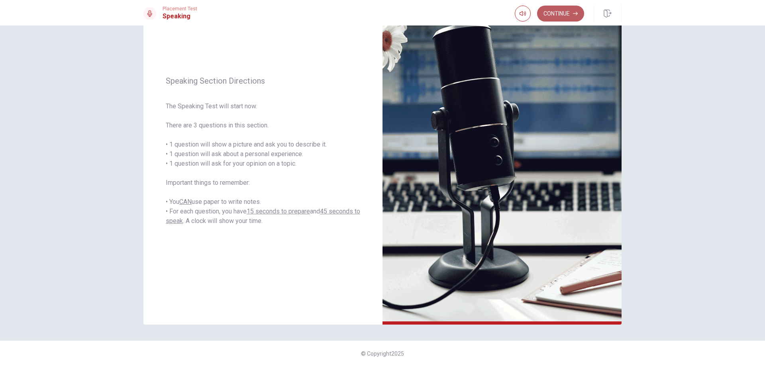
click at [559, 10] on button "Continue" at bounding box center [560, 14] width 47 height 16
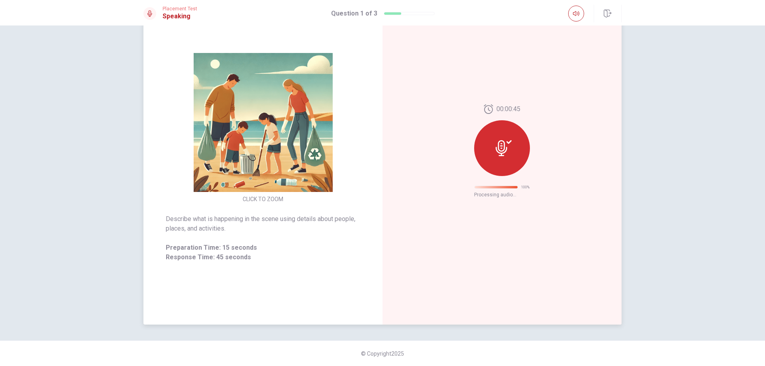
scroll to position [0, 0]
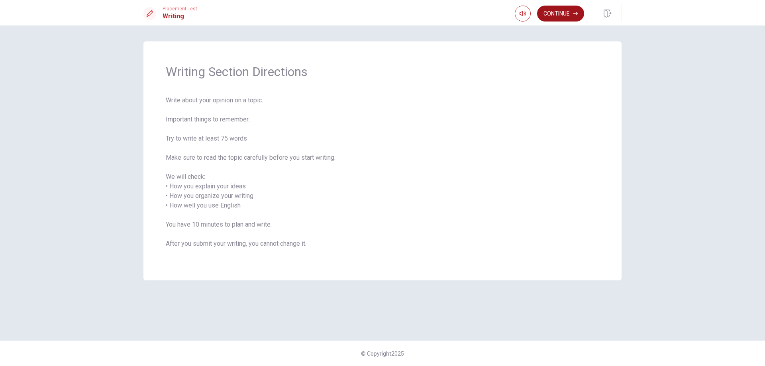
click at [563, 9] on button "Continue" at bounding box center [560, 14] width 47 height 16
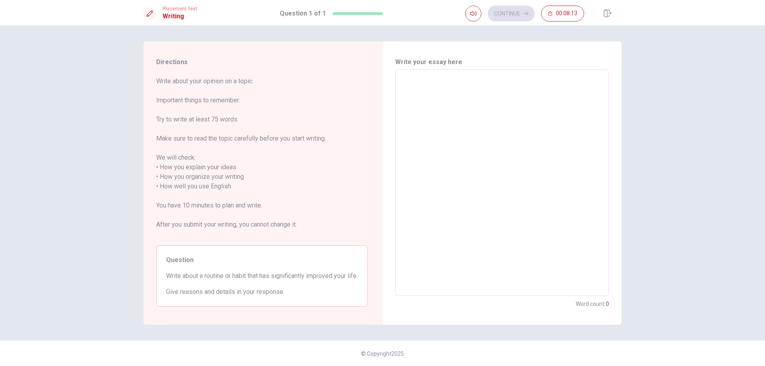
click at [498, 90] on textarea at bounding box center [502, 183] width 202 height 214
type textarea "O"
type textarea "x"
type textarea "Of"
type textarea "x"
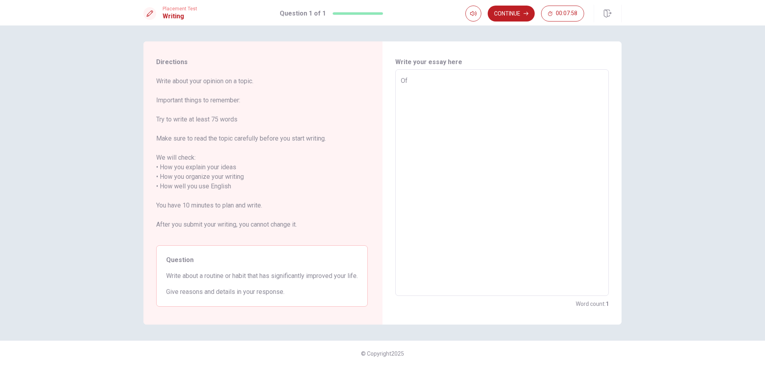
type textarea "Of"
type textarea "x"
type textarea "Of a"
type textarea "x"
type textarea "Of al"
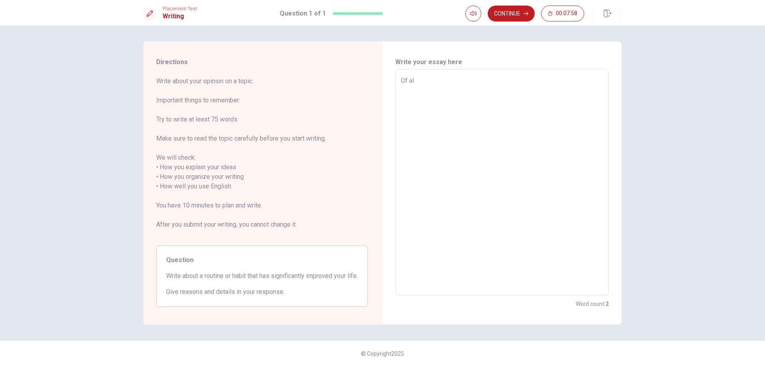
type textarea "x"
type textarea "Of all"
type textarea "x"
type textarea "Of all"
type textarea "x"
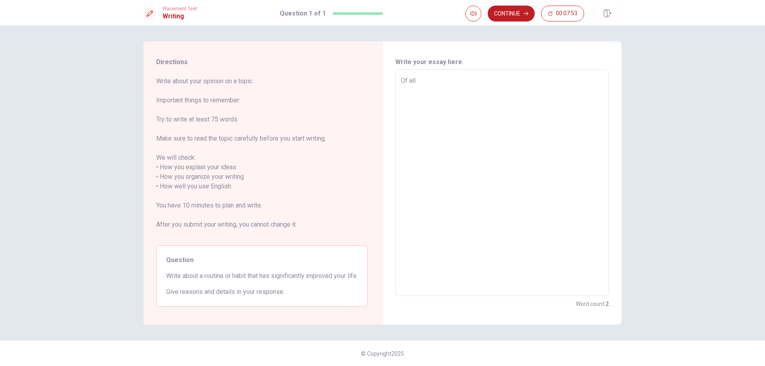
type textarea "Of all h"
type textarea "x"
type textarea "Of all he"
type textarea "x"
type textarea "Of all hea"
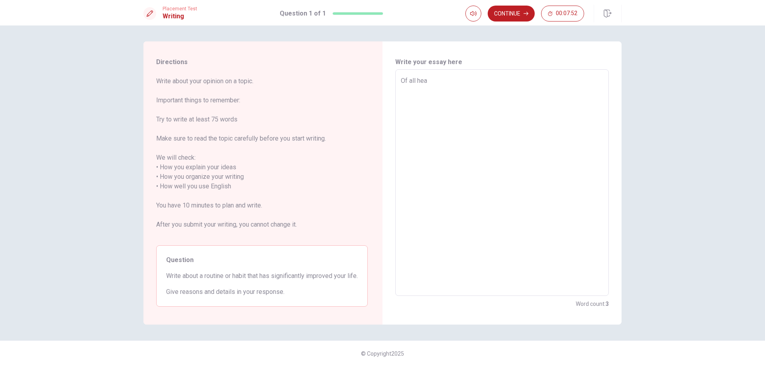
type textarea "x"
type textarea "Of all heat"
type textarea "x"
type textarea "Of all heath"
type textarea "x"
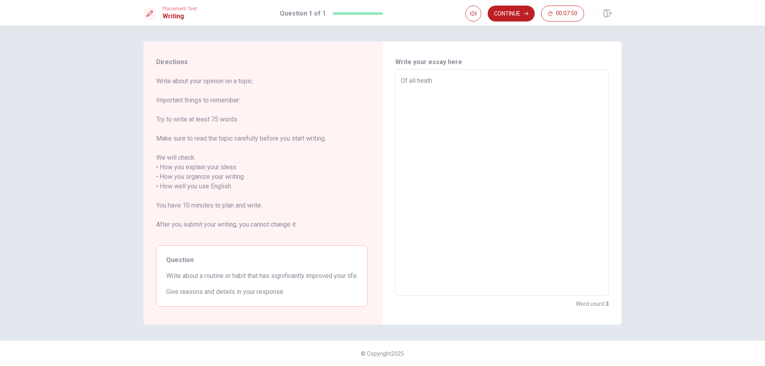
type textarea "Of all heath"
type textarea "x"
type textarea "Of all [PERSON_NAME]"
type textarea "x"
type textarea "Of all [PERSON_NAME]"
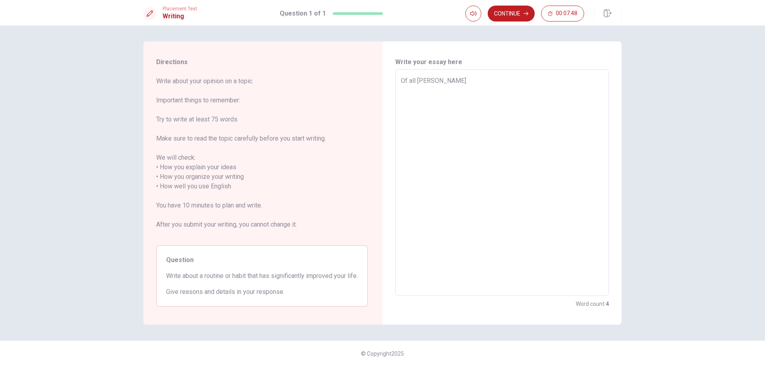
type textarea "x"
type textarea "Of all heath hab"
type textarea "x"
type textarea "Of all heath habb"
type textarea "x"
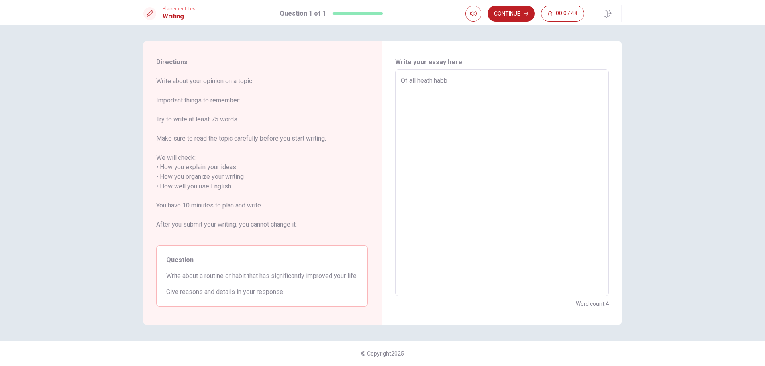
type textarea "Of all [PERSON_NAME]"
type textarea "x"
type textarea "Of all [PERSON_NAME]"
type textarea "x"
type textarea "Of all heath habbits"
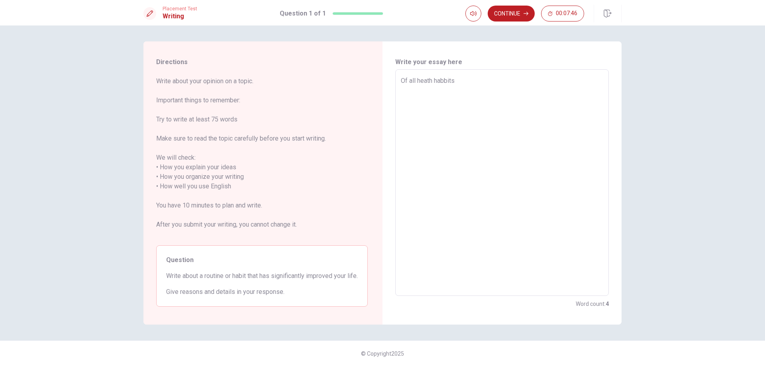
type textarea "x"
type textarea "Of all heath habbits?"
type textarea "x"
type textarea "Of all heath habbits"
type textarea "x"
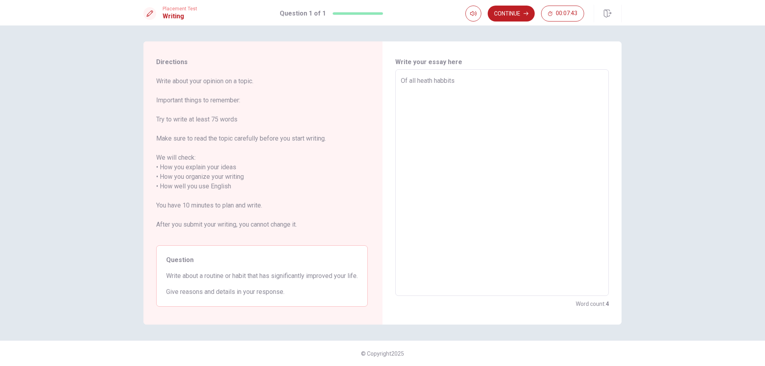
type textarea "Of all heath habbits,"
type textarea "x"
type textarea "Of all heath habbits,"
type textarea "x"
type textarea "Of all heath habbits, p"
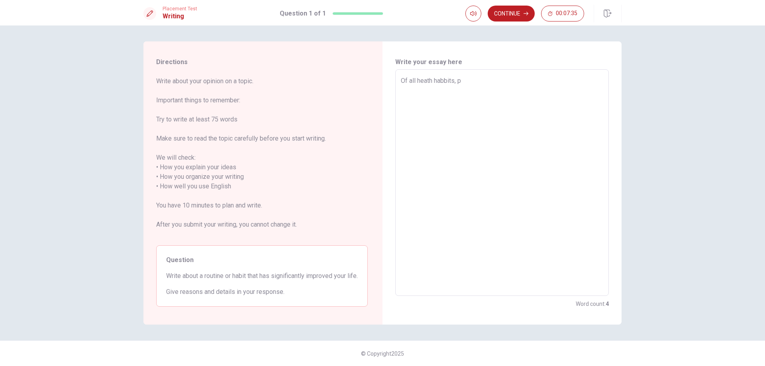
type textarea "x"
type textarea "Of all heath habbits, pr"
type textarea "x"
type textarea "Of all heath habbits, pri"
type textarea "x"
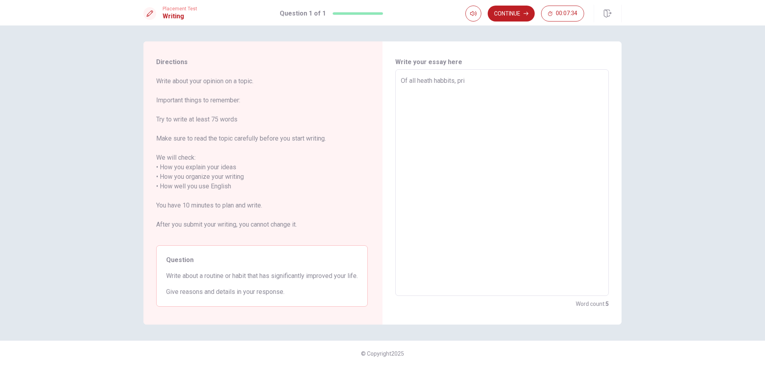
type textarea "Of all heath habbits, prio"
type textarea "x"
type textarea "Of all heath habbits, prior"
type textarea "x"
type textarea "Of all heath habbits, priori"
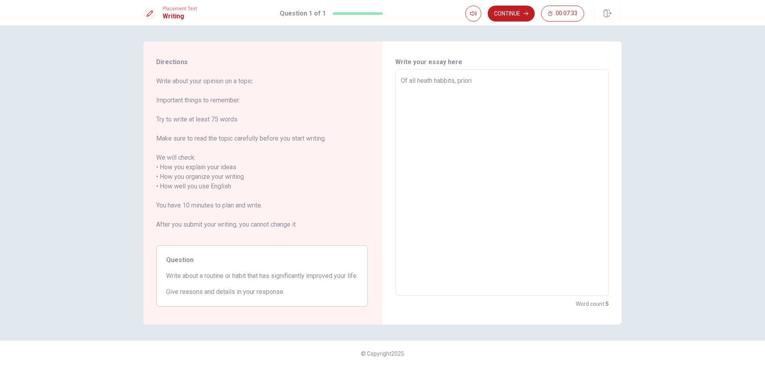
type textarea "x"
type textarea "Of all heath habbits, priorit"
type textarea "x"
type textarea "Of all heath habbits, prioriti"
type textarea "x"
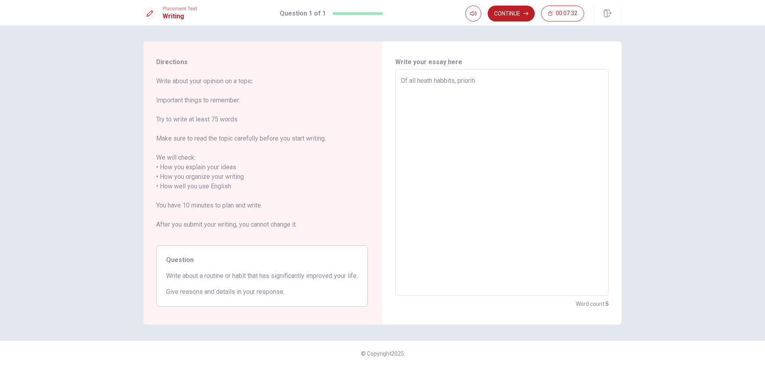
type textarea "Of all heath habbits, prioritis"
type textarea "x"
type textarea "Of all heath habbits, prioritisi"
type textarea "x"
type textarea "Of all heath habbits, prioritisin"
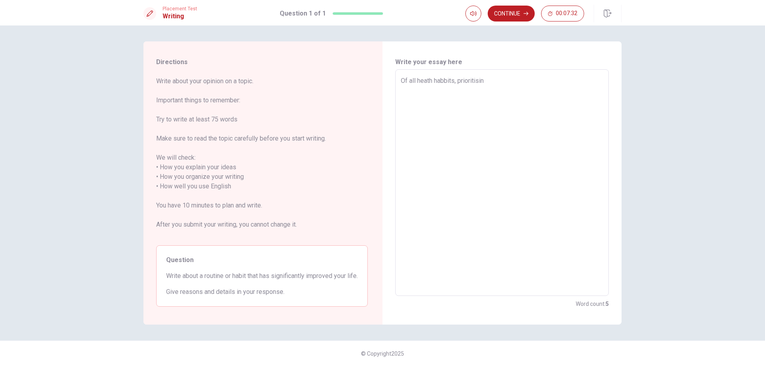
type textarea "x"
type textarea "Of all heath habbits, prioritising"
type textarea "x"
type textarea "Of all heath habbits, prioritising"
type textarea "x"
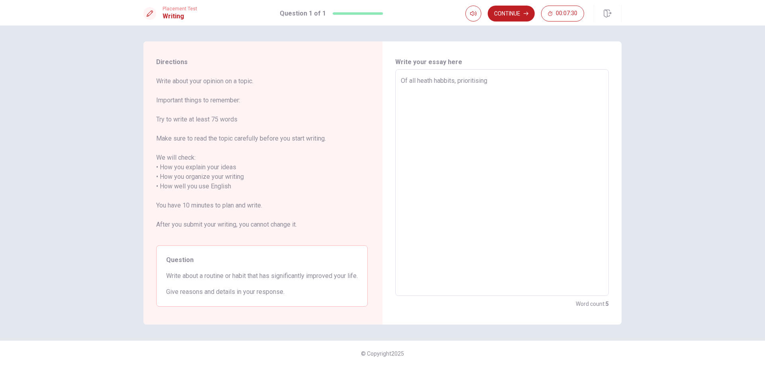
type textarea "Of all heath habbits, prioritising s"
type textarea "x"
type textarea "Of all heath habbits, prioritising sl"
type textarea "x"
type textarea "Of all heath habbits, prioritising sle"
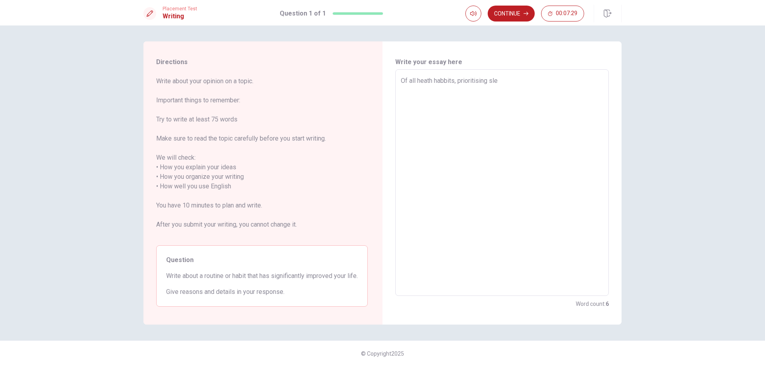
type textarea "x"
type textarea "Of all heath habbits, prioritising sl"
type textarea "x"
type textarea "Of all heath habbits, prioritising s"
type textarea "x"
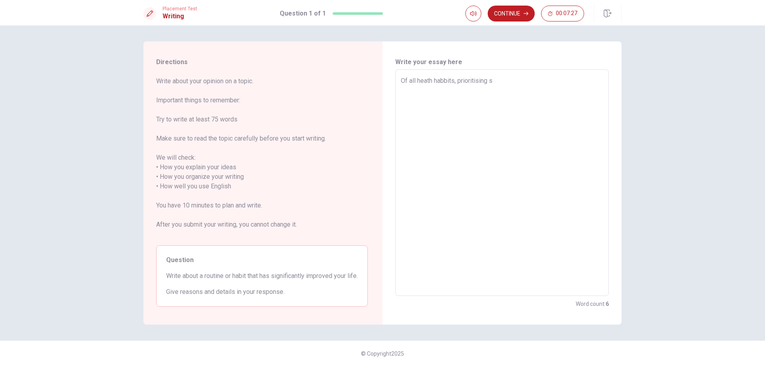
type textarea "Of all heath habbits, prioritising"
type textarea "x"
type textarea "Of all heath habbits, prioritising a"
type textarea "x"
type textarea "Of all heath habbits, prioritising a"
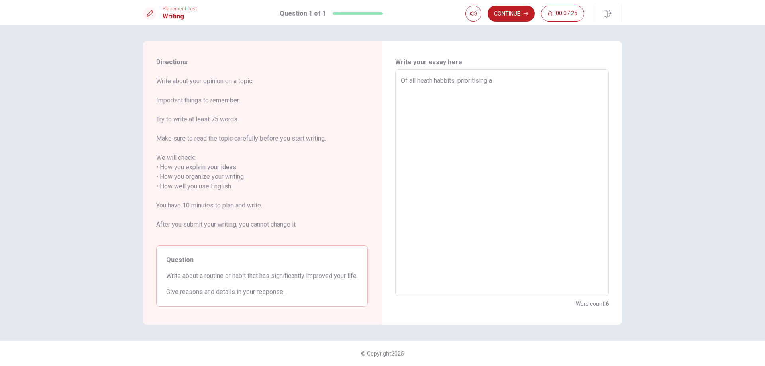
type textarea "x"
type textarea "Of all heath habbits, prioritising a c"
type textarea "x"
type textarea "Of all heath habbits, prioritising a co"
type textarea "x"
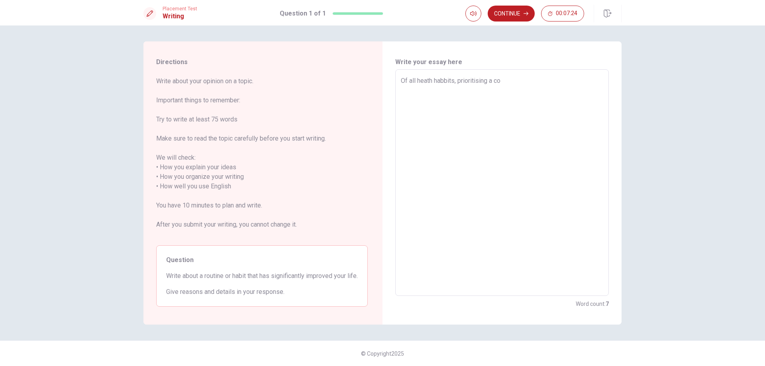
type textarea "Of all heath habbits, prioritising a con"
type textarea "x"
type textarea "Of all heath habbits, prioritising a cons"
type textarea "x"
type textarea "Of all heath habbits, prioritising a consi"
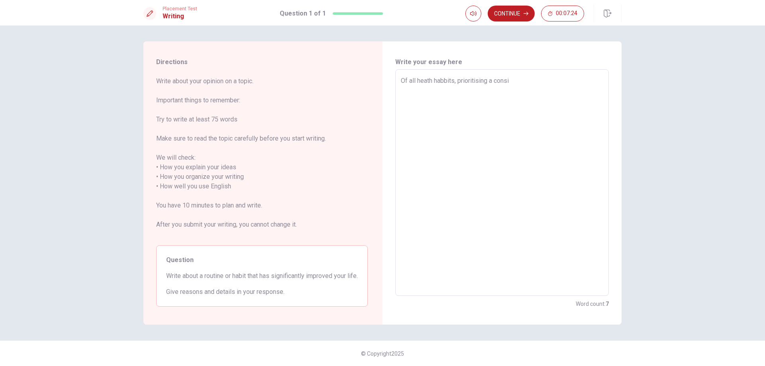
type textarea "x"
type textarea "Of all heath habbits, prioritising a consis"
type textarea "x"
type textarea "Of all heath habbits, prioritising a consist"
type textarea "x"
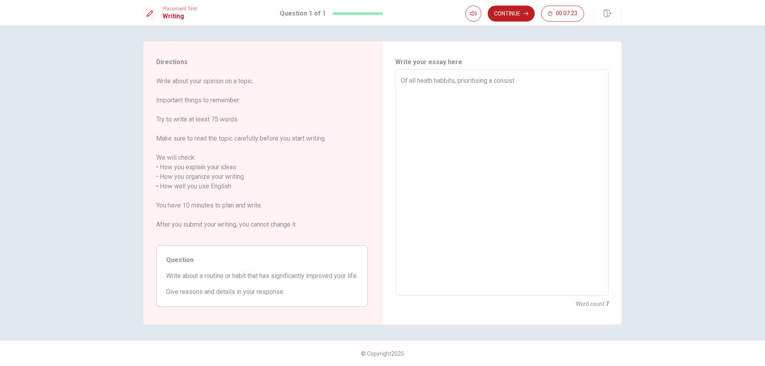
type textarea "Of all heath habbits, prioritising a consiste"
type textarea "x"
type textarea "Of all heath habbits, prioritising a consisten"
type textarea "x"
type textarea "Of all heath habbits, prioritising a consistent"
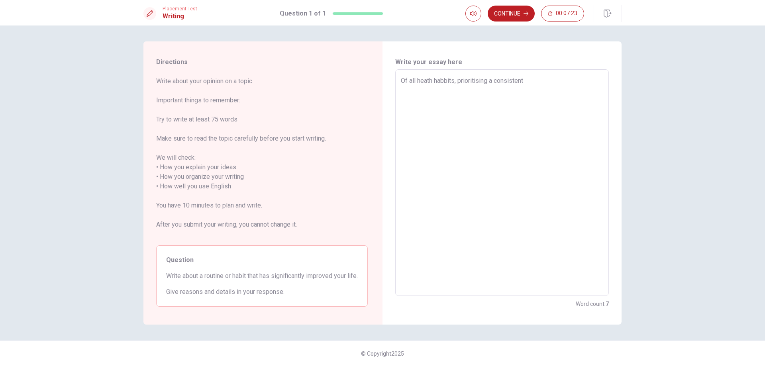
type textarea "x"
type textarea "Of all heath habbits, prioritising a consistent"
type textarea "x"
type textarea "Of all heath habbits, prioritising a consistent s"
type textarea "x"
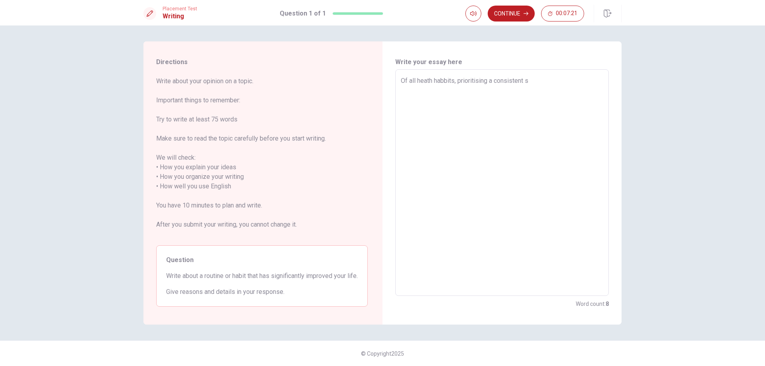
type textarea "Of all heath habbits, prioritising a consistent sl"
type textarea "x"
type textarea "Of all heath habbits, prioritising a consistent sle"
type textarea "x"
type textarea "Of all heath habbits, prioritising a consistent slee"
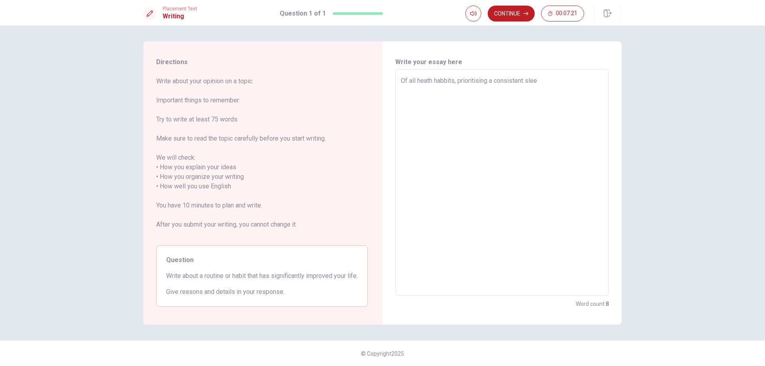
type textarea "x"
type textarea "Of all heath habbits, prioritising a consistent sleep"
type textarea "x"
type textarea "Of all heath habbits, prioritising a consistent sleep s"
type textarea "x"
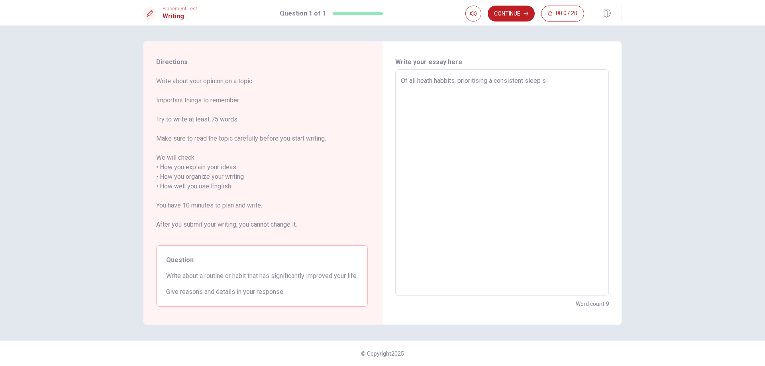
type textarea "Of all heath habbits, prioritising a consistent sleep sc"
type textarea "x"
type textarea "Of all heath habbits, prioritising a consistent sleep sch"
type textarea "x"
type textarea "Of all heath habbits, prioritising a consistent sleep sche"
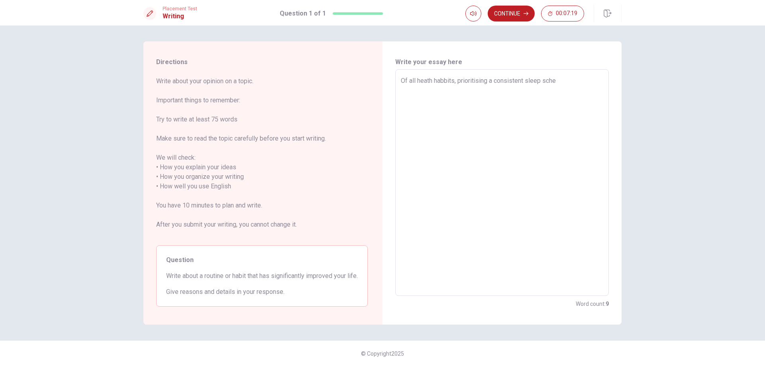
type textarea "x"
type textarea "Of all heath habbits, prioritising a consistent sleep sched"
type textarea "x"
type textarea "Of all heath habbits, prioritising a consistent sleep schedu"
type textarea "x"
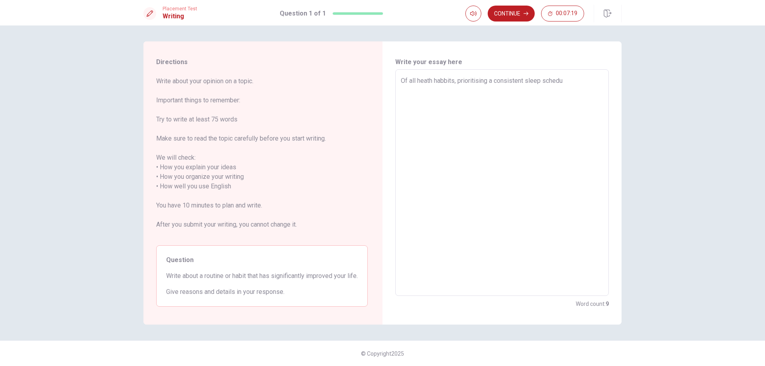
type textarea "Of all heath habbits, prioritising a consistent sleep schedul"
type textarea "x"
type textarea "Of all heath habbits, prioritising a consistent sleep schedule"
type textarea "x"
type textarea "Of all heath habbits, prioritising a consistent sleep schedule"
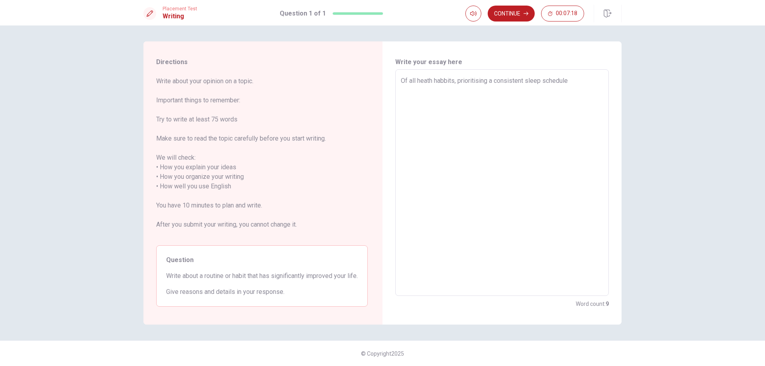
type textarea "x"
type textarea "Of all heath habbits, prioritising a consistent sleep schedule a"
type textarea "x"
type textarea "Of all heath habbits, prioritising a consistent sleep schedule an"
type textarea "x"
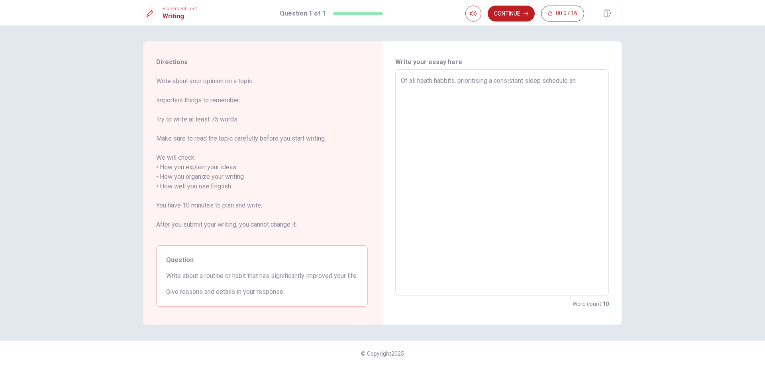
type textarea "Of all heath habbits, prioritising a consistent sleep schedule and"
type textarea "x"
type textarea "Of all heath habbits, prioritising a consistent sleep schedule and"
type textarea "x"
type textarea "Of all heath habbits, prioritising a consistent sleep schedule and w"
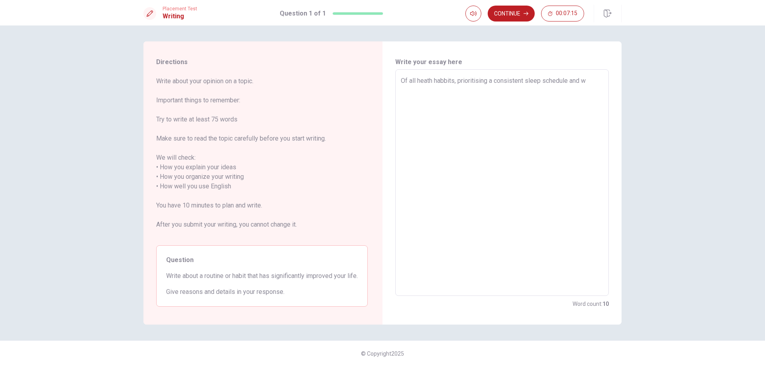
type textarea "x"
type textarea "Of all heath habbits, prioritising a consistent sleep schedule and wa"
type textarea "x"
type textarea "Of all heath habbits, prioritising a consistent sleep schedule and wat"
type textarea "x"
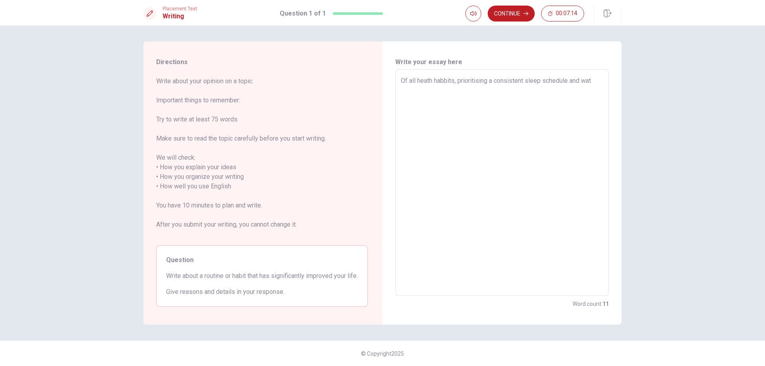
type textarea "Of all heath habbits, prioritising a consistent sleep schedule and wate"
type textarea "x"
type textarea "Of all heath habbits, prioritising a consistent sleep schedule and water"
type textarea "x"
type textarea "Of all heath habbits, prioritising a consistent sleep schedule and water"
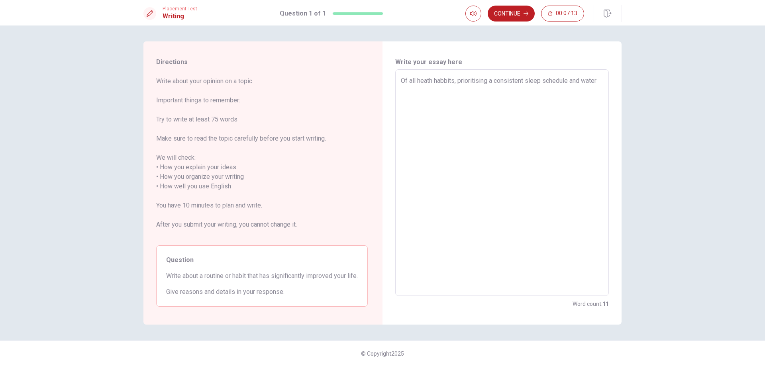
type textarea "x"
type textarea "Of all heath habbits, prioritising a consistent sleep schedule and water i"
type textarea "x"
type textarea "Of all heath habbits, prioritising a consistent sleep schedule and water in"
type textarea "x"
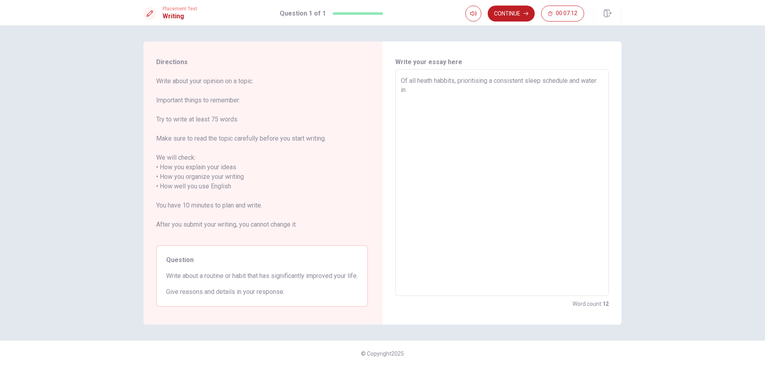
type textarea "Of all heath habbits, prioritising a consistent sleep schedule and water int"
type textarea "x"
type textarea "Of all heath habbits, prioritising a consistent sleep schedule and water inta"
type textarea "x"
type textarea "Of all heath habbits, prioritising a consistent sleep schedule and water intak"
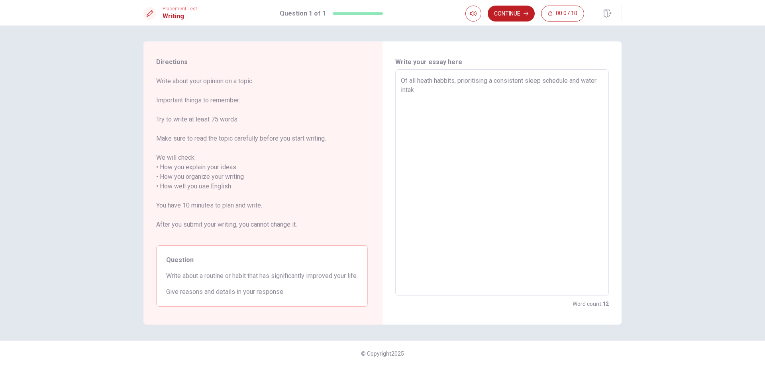
type textarea "x"
type textarea "Of all heath habbits, prioritising a consistent sleep schedule and water intake"
type textarea "x"
type textarea "Of all heath habbits, prioritising a consistent sleep schedule and water intake"
type textarea "x"
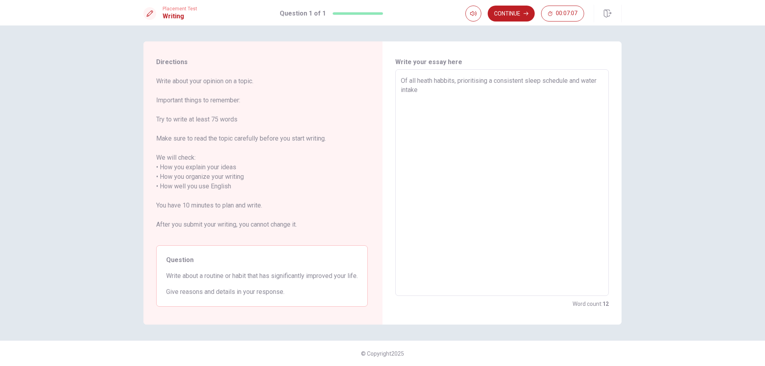
type textarea "Of all heath habbits, prioritising a consistent sleep schedule and water intake…"
type textarea "x"
type textarea "Of all heath habbits, prioritising a consistent sleep schedule and water intake…"
type textarea "x"
type textarea "Of all heath habbits, prioritising a consistent sleep schedule and water intake…"
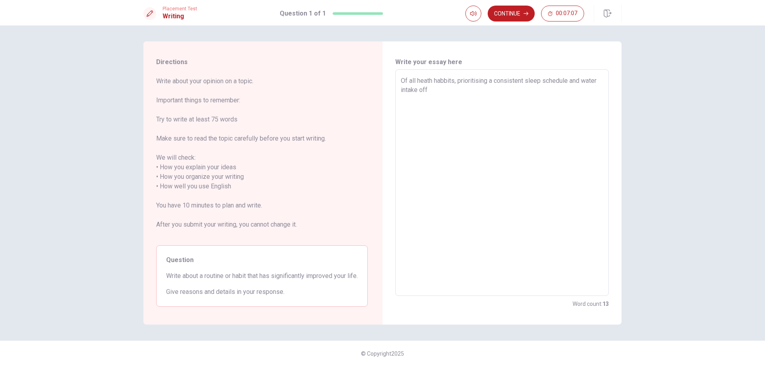
type textarea "x"
type textarea "Of all heath habbits, prioritising a consistent sleep schedule and water intake…"
type textarea "x"
type textarea "Of all heath habbits, prioritising a consistent sleep schedule and water intake…"
type textarea "x"
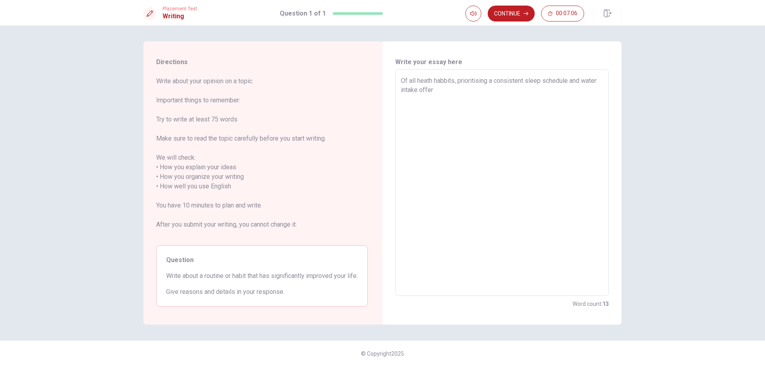
type textarea "Of all heath habbits, prioritising a consistent sleep schedule and water intake…"
type textarea "x"
type textarea "Of all heath habbits, prioritising a consistent sleep schedule and water intake…"
type textarea "x"
type textarea "Of all heath habbits, prioritising a consistent sleep schedule and water intake…"
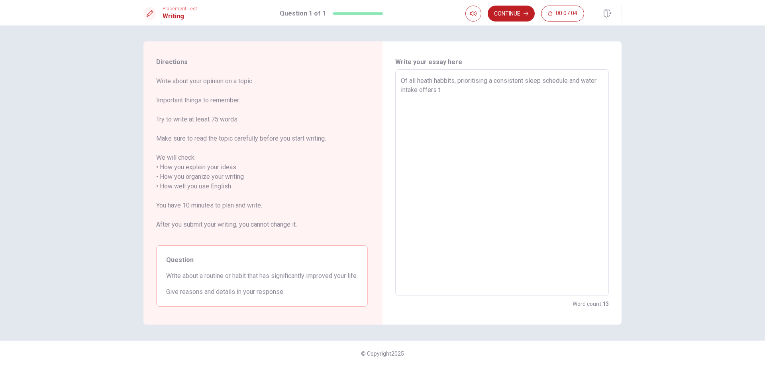
type textarea "x"
type textarea "Of all heath habbits, prioritising a consistent sleep schedule and water intake…"
type textarea "x"
type textarea "Of all heath habbits, prioritising a consistent sleep schedule and water intake…"
type textarea "x"
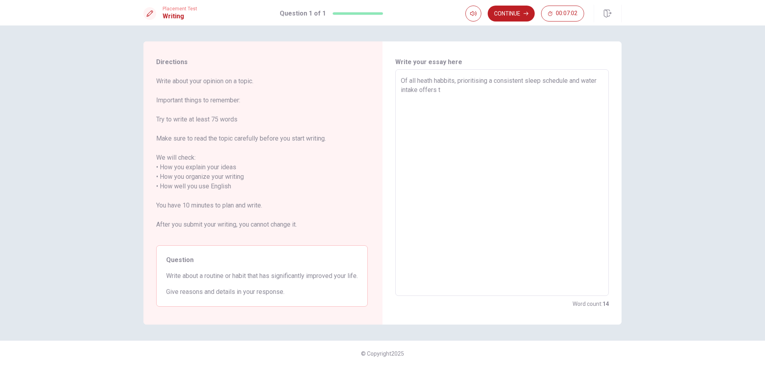
type textarea "Of all heath habbits, prioritising a consistent sleep schedule and water intake…"
type textarea "x"
type textarea "Of all heath habbits, prioritising a consistent sleep schedule and water intake…"
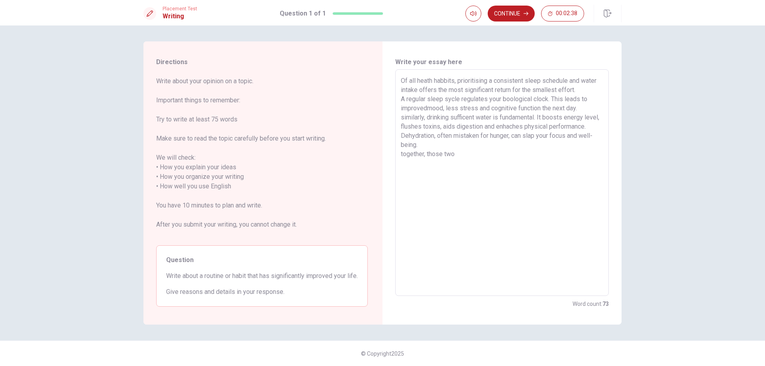
click at [403, 154] on textarea "Of all heath habbits, prioritising a consistent sleep schedule and water intake…" at bounding box center [502, 183] width 202 height 214
click at [458, 159] on textarea "Of all heath habbits, prioritising a consistent sleep schedule and water intake…" at bounding box center [502, 183] width 202 height 214
click at [448, 173] on textarea "Of all heath habbits, prioritising a consistent sleep schedule and water intake…" at bounding box center [502, 183] width 202 height 214
click at [497, 171] on textarea "Of all heath habbits, prioritising a consistent sleep schedule and water intake…" at bounding box center [502, 183] width 202 height 214
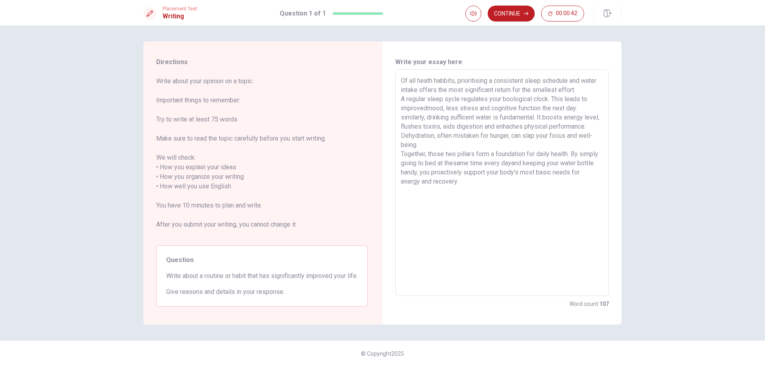
click at [511, 100] on textarea "Of all heath habbits, prioritising a consistent sleep schedule and water intake…" at bounding box center [502, 183] width 202 height 214
click at [536, 100] on textarea "Of all heath habbits, prioritising a consistent sleep schedule and water intake…" at bounding box center [502, 183] width 202 height 214
click at [509, 100] on textarea "Of all heath habbits, prioritising a consistent sleep schedule and water intake…" at bounding box center [502, 183] width 202 height 214
click at [426, 110] on textarea "Of all heath habbits, prioritising a consistent sleep schedule and water intake…" at bounding box center [502, 183] width 202 height 214
click at [401, 119] on textarea "Of all heath habbits, prioritising a consistent sleep schedule and water intake…" at bounding box center [502, 183] width 202 height 214
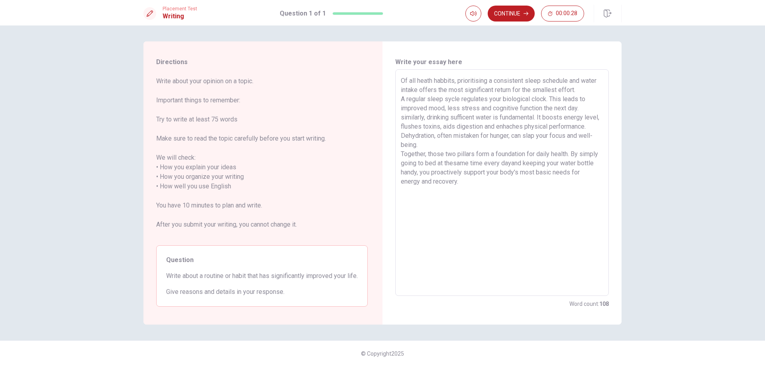
click at [401, 118] on textarea "Of all heath habbits, prioritising a consistent sleep schedule and water intake…" at bounding box center [502, 183] width 202 height 214
click at [467, 145] on textarea "Of all heath habbits, prioritising a consistent sleep schedule and water intake…" at bounding box center [502, 183] width 202 height 214
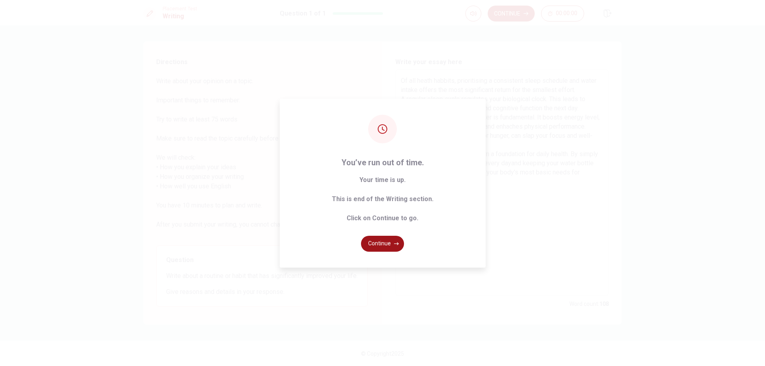
click at [383, 241] on button "Continue" at bounding box center [382, 244] width 43 height 16
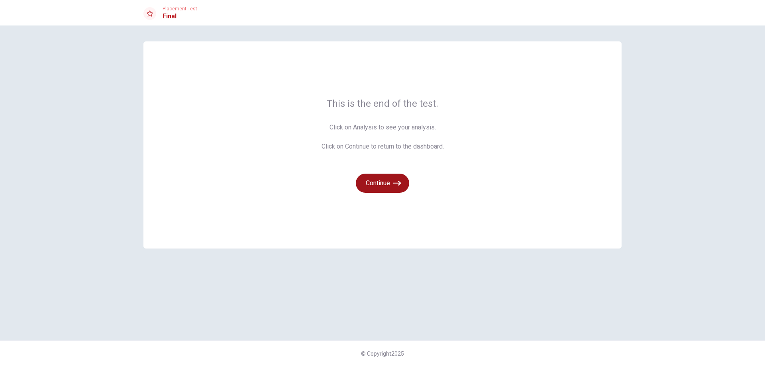
click at [377, 186] on button "Continue" at bounding box center [382, 183] width 53 height 19
